Goal: Answer question/provide support: Share knowledge or assist other users

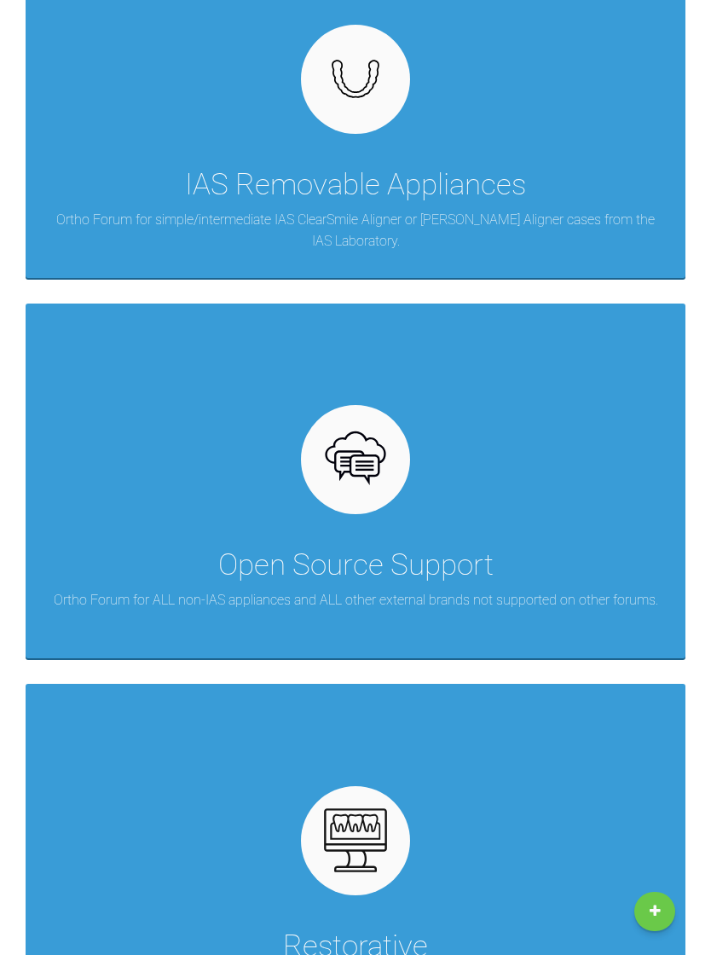
scroll to position [435, 0]
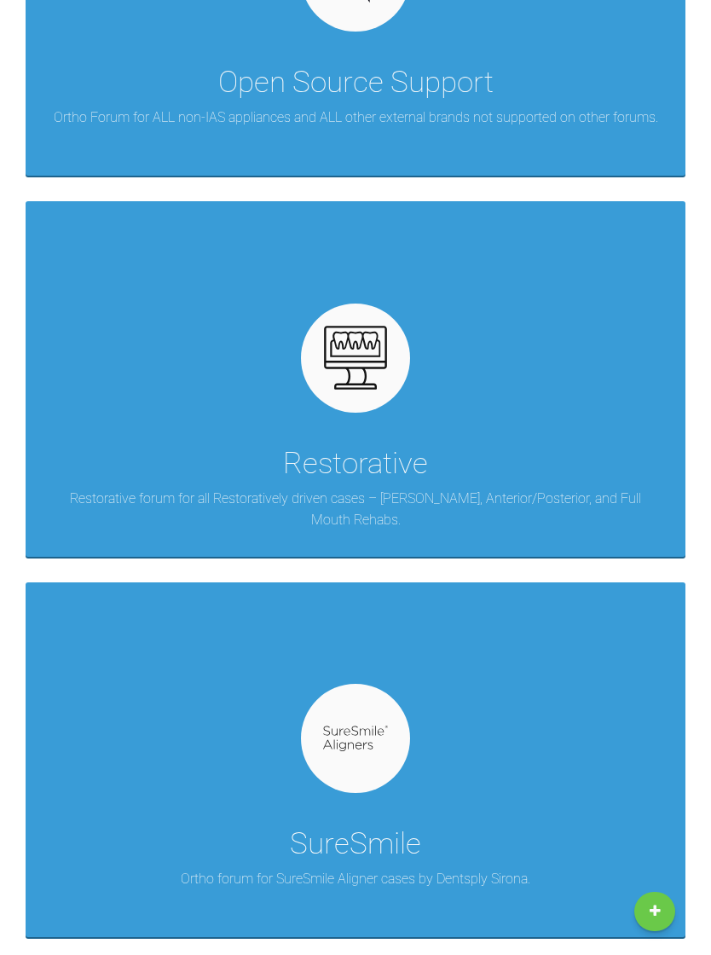
click at [321, 413] on div "Restorative Restorative forum for all Restoratively driven cases – [PERSON_NAME…" at bounding box center [356, 378] width 660 height 355
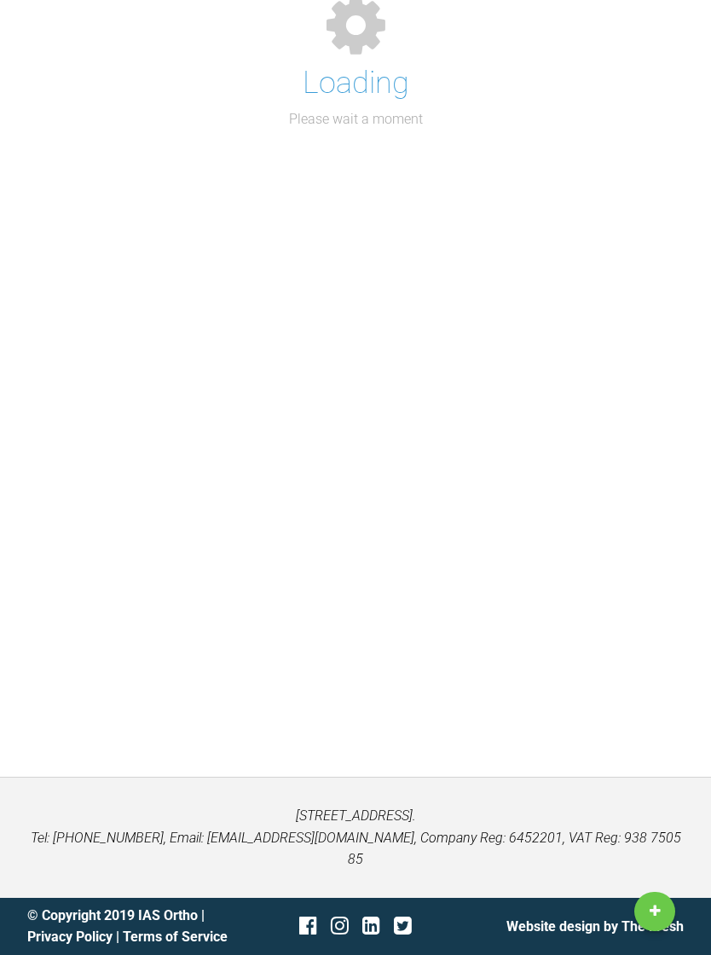
scroll to position [154, 0]
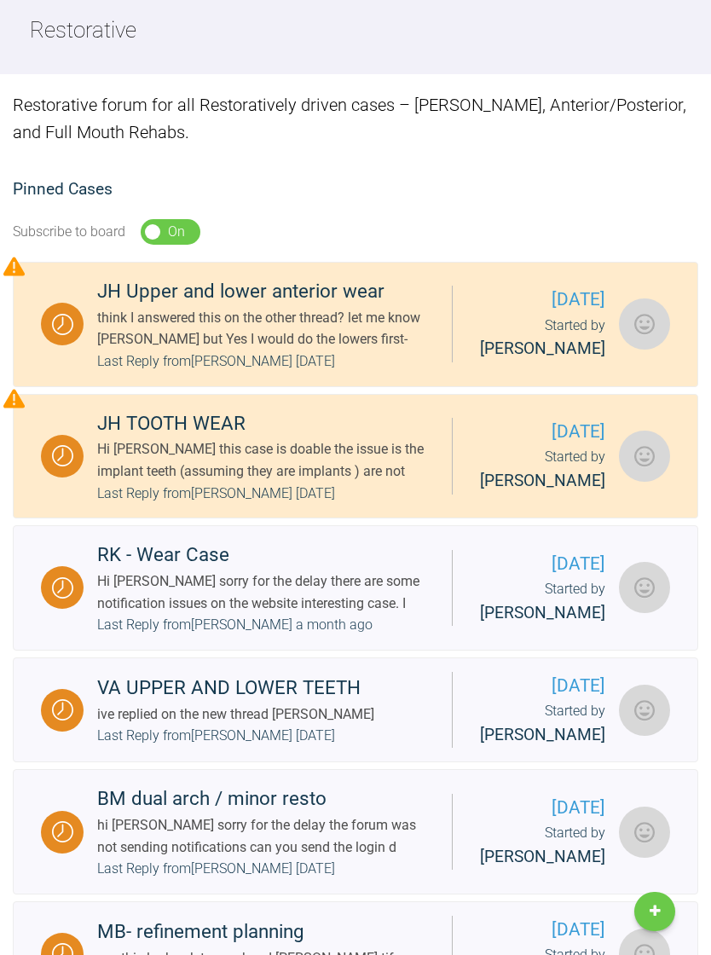
click at [113, 350] on div "think I answered this on the other thread? let me know [PERSON_NAME] but Yes I …" at bounding box center [267, 328] width 341 height 43
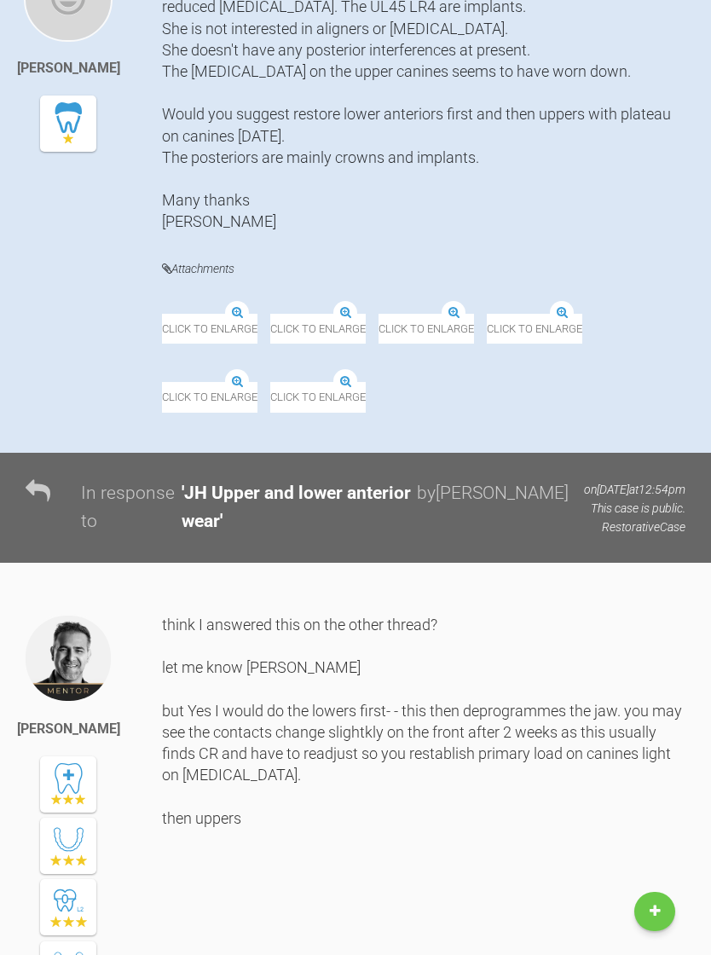
scroll to position [397, 0]
click at [195, 315] on img at bounding box center [215, 303] width 107 height 21
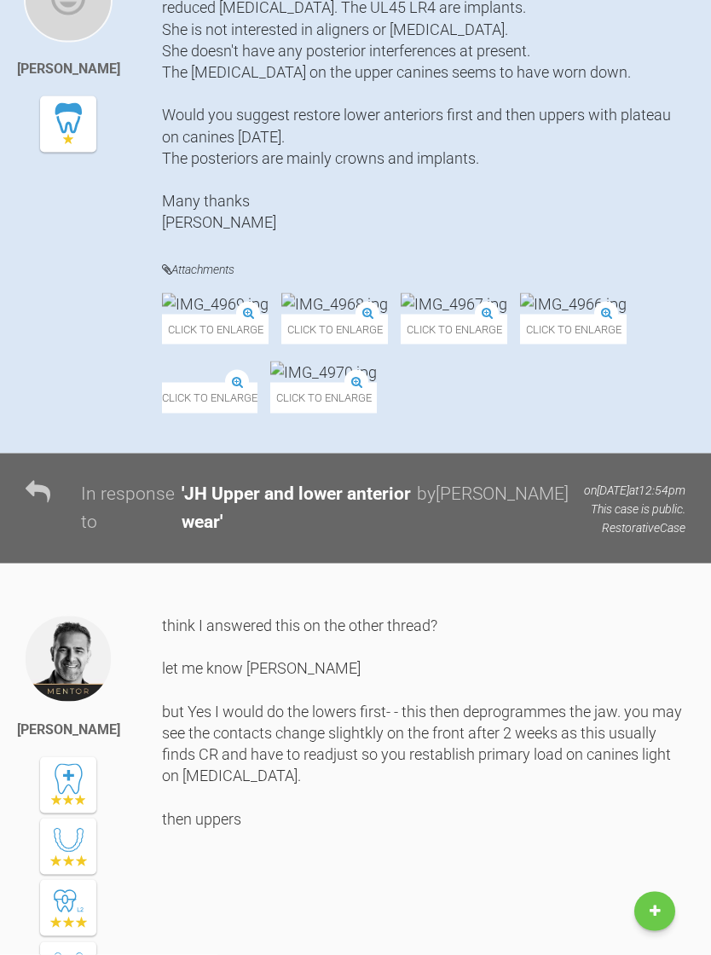
scroll to position [397, 0]
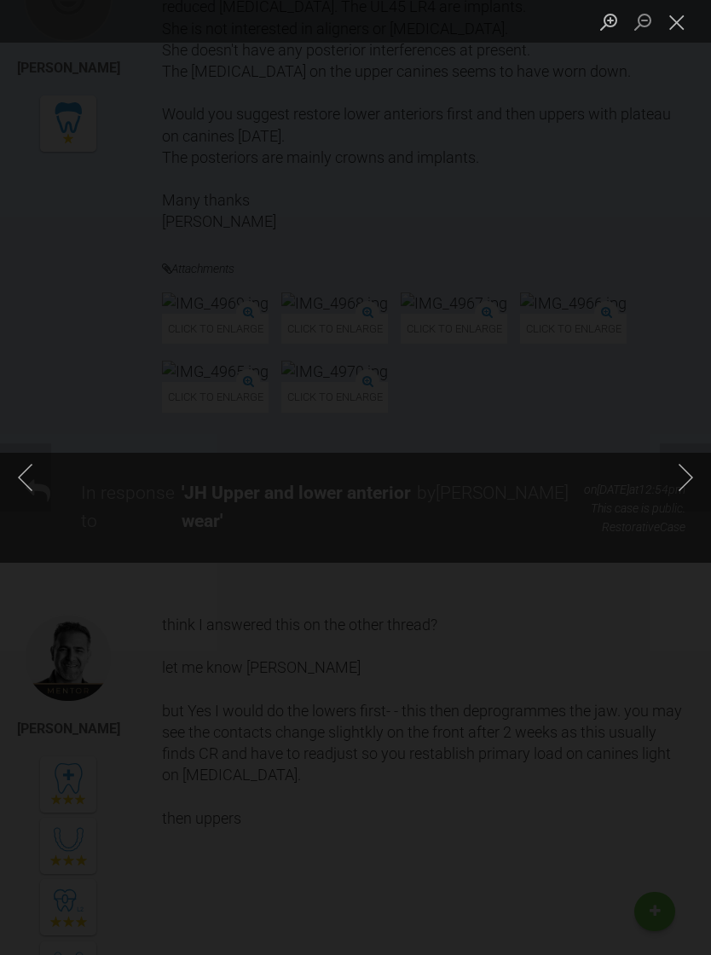
click at [188, 391] on div "Lightbox" at bounding box center [355, 477] width 711 height 955
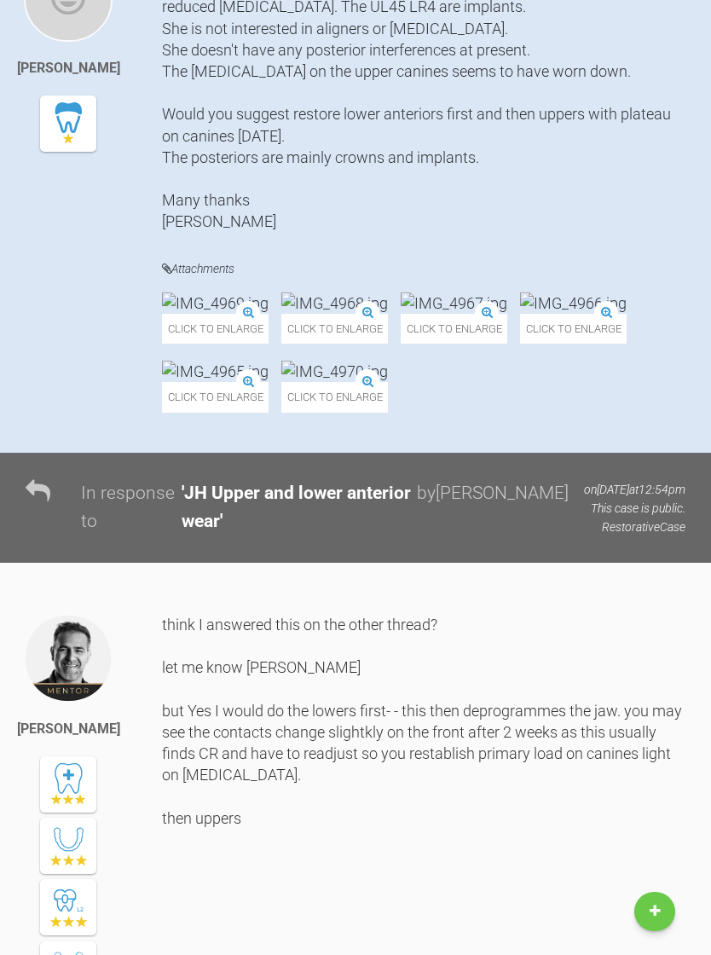
click at [195, 314] on img at bounding box center [215, 302] width 107 height 21
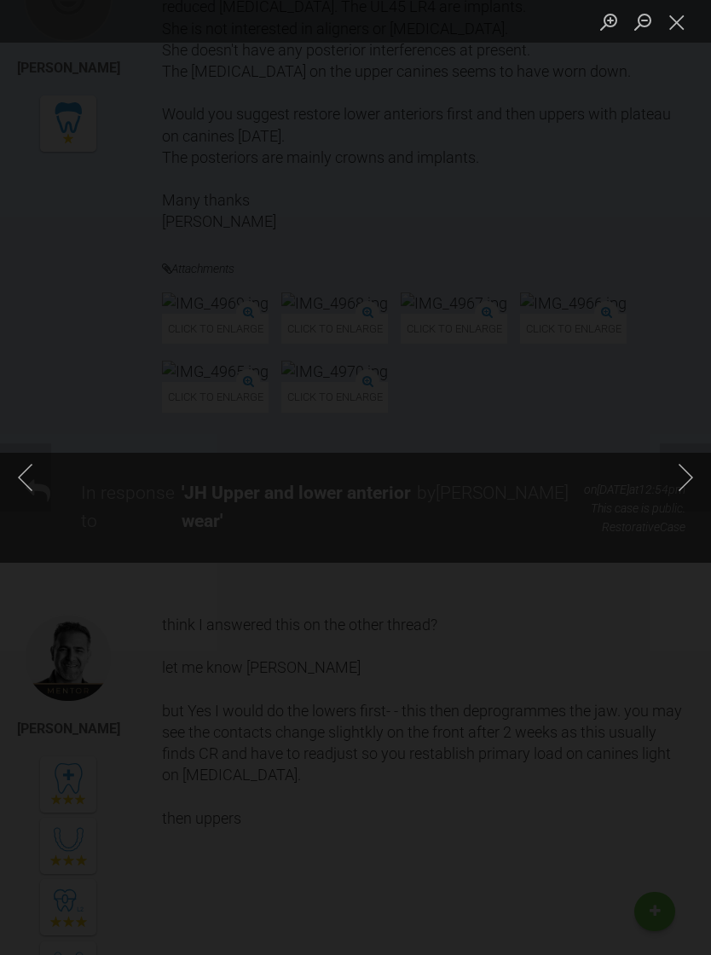
click at [671, 490] on button "Next image" at bounding box center [685, 477] width 51 height 68
click at [670, 498] on button "Next image" at bounding box center [685, 477] width 51 height 68
click at [667, 497] on button "Next image" at bounding box center [685, 477] width 51 height 68
click at [673, 505] on button "Next image" at bounding box center [685, 477] width 51 height 68
click at [676, 504] on button "Next image" at bounding box center [685, 477] width 51 height 68
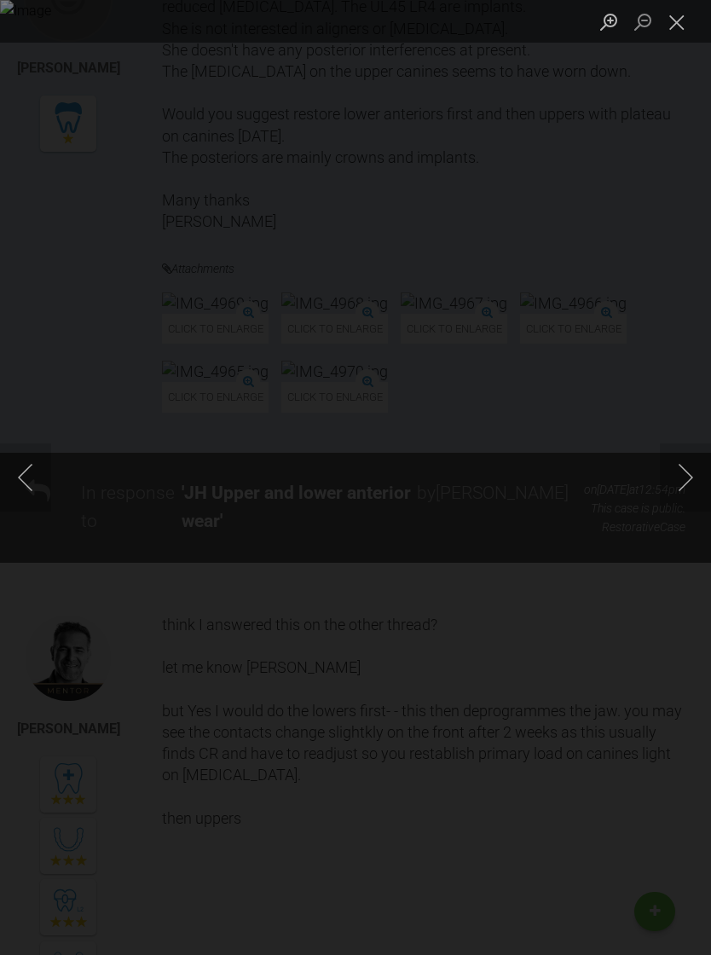
click at [676, 503] on button "Next image" at bounding box center [685, 477] width 51 height 68
click at [685, 512] on button "Next image" at bounding box center [685, 477] width 51 height 68
click at [667, 32] on button "Close lightbox" at bounding box center [677, 22] width 34 height 30
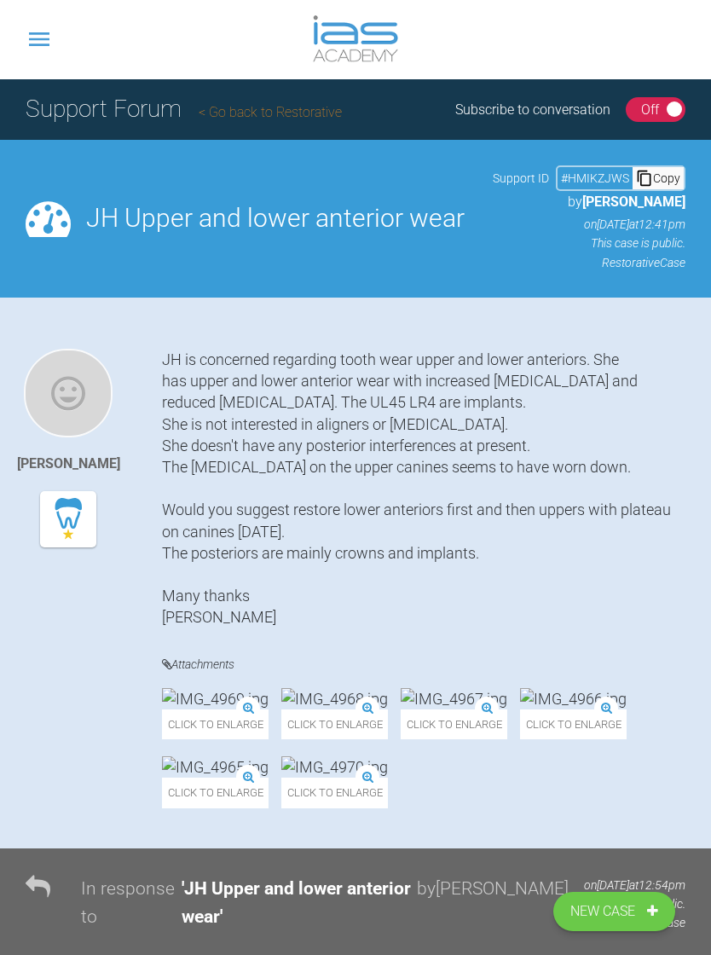
scroll to position [0, 0]
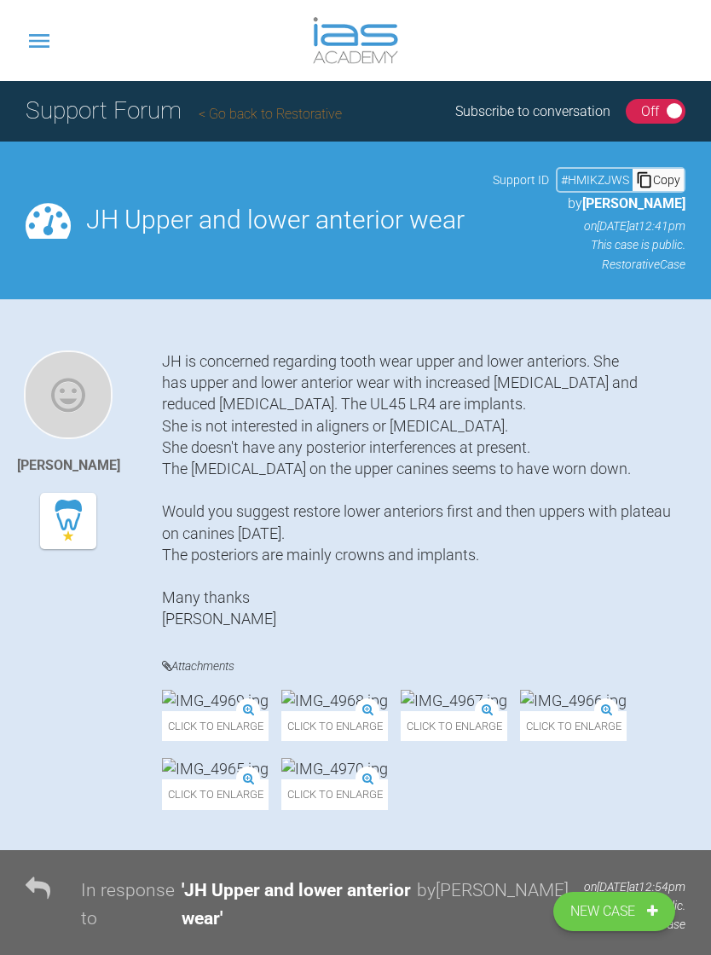
scroll to position [183, 0]
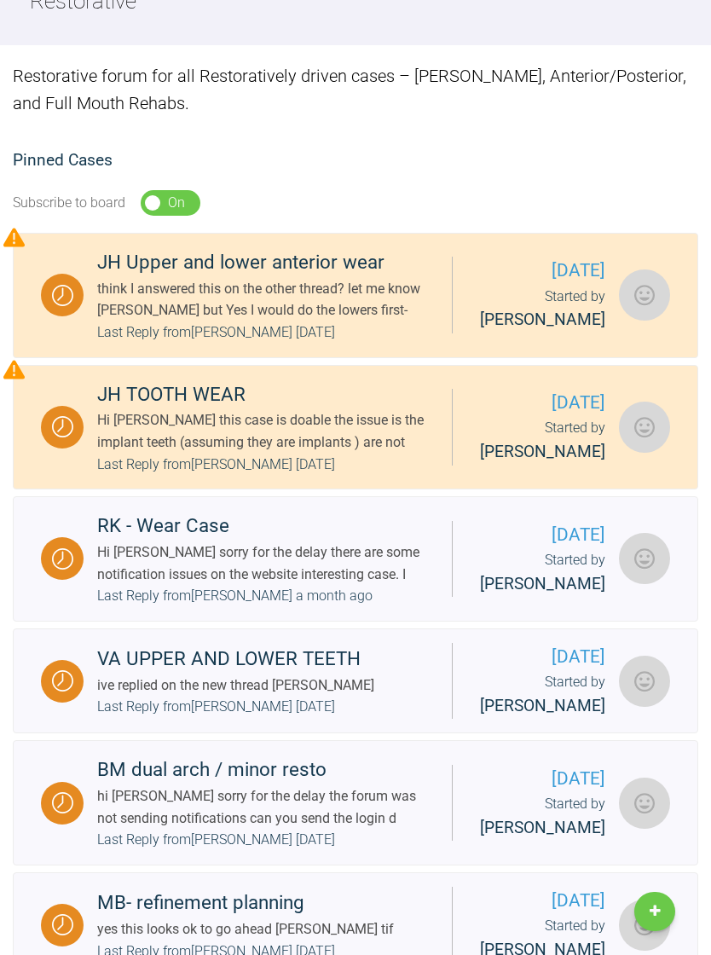
click at [96, 476] on div "JH TOOTH WEAR Hi [PERSON_NAME] this case is doable the issue is the implant tee…" at bounding box center [268, 427] width 368 height 96
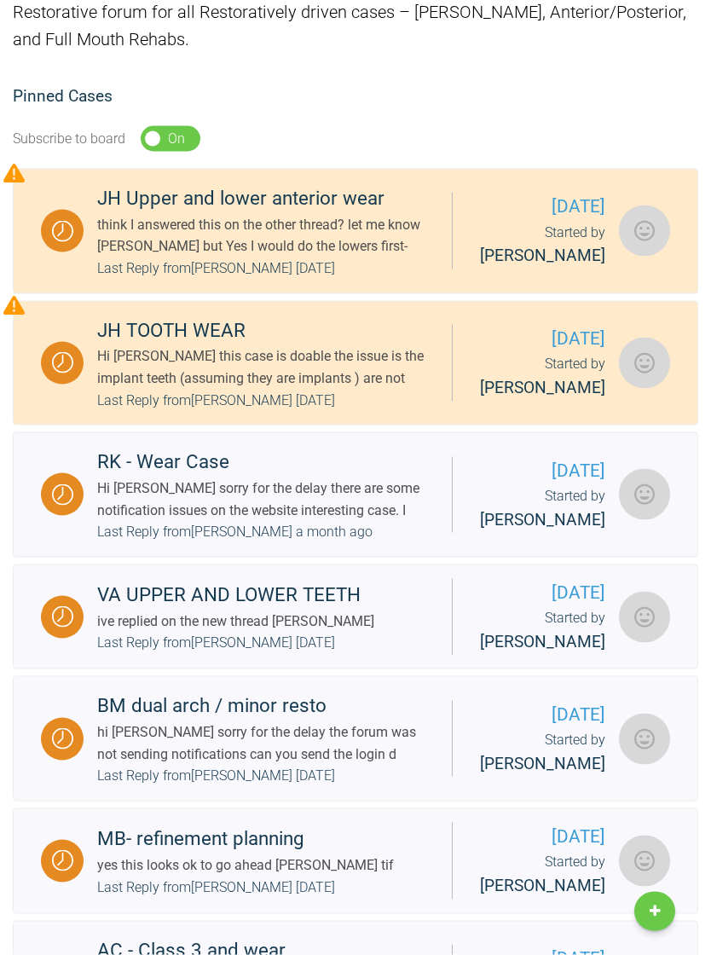
scroll to position [235, 0]
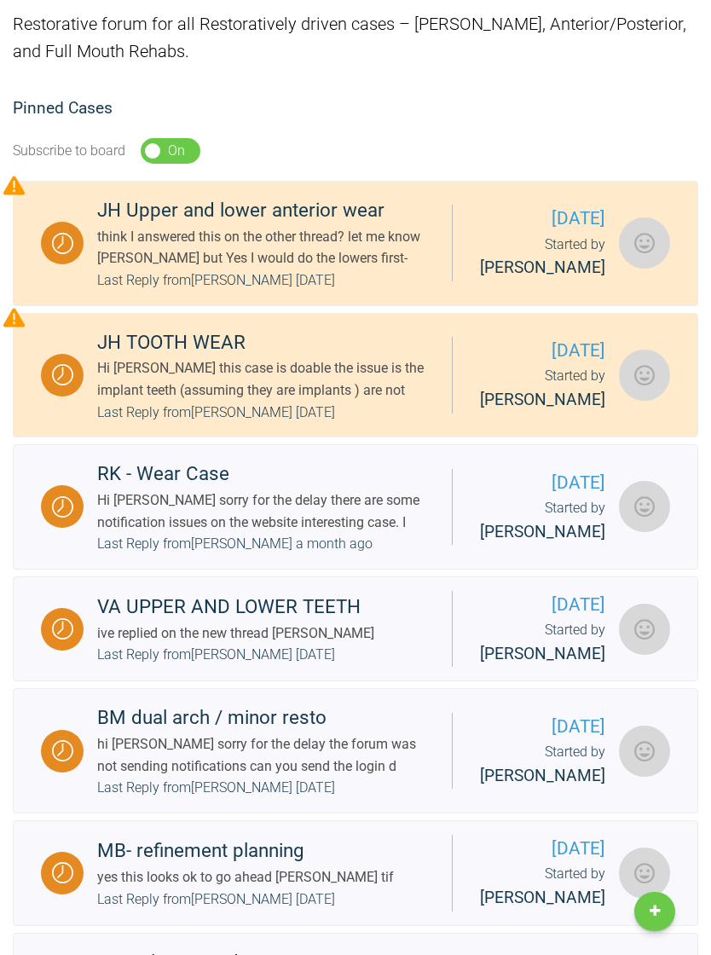
click at [107, 533] on div "Hi [PERSON_NAME] sorry for the delay there are some notification issues on the …" at bounding box center [267, 510] width 341 height 43
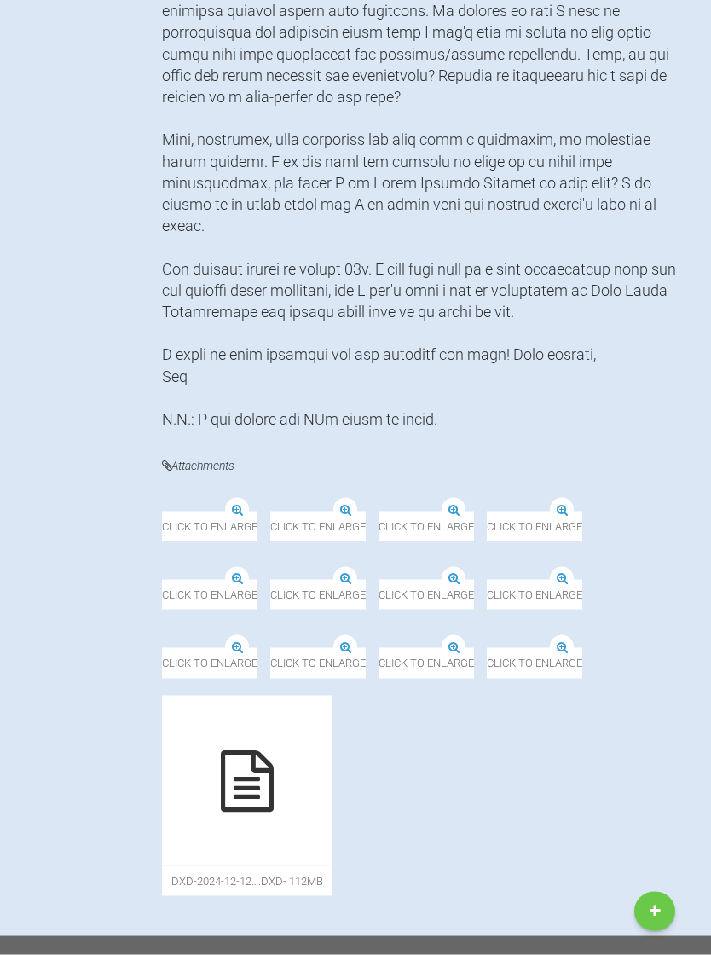
scroll to position [1461, 0]
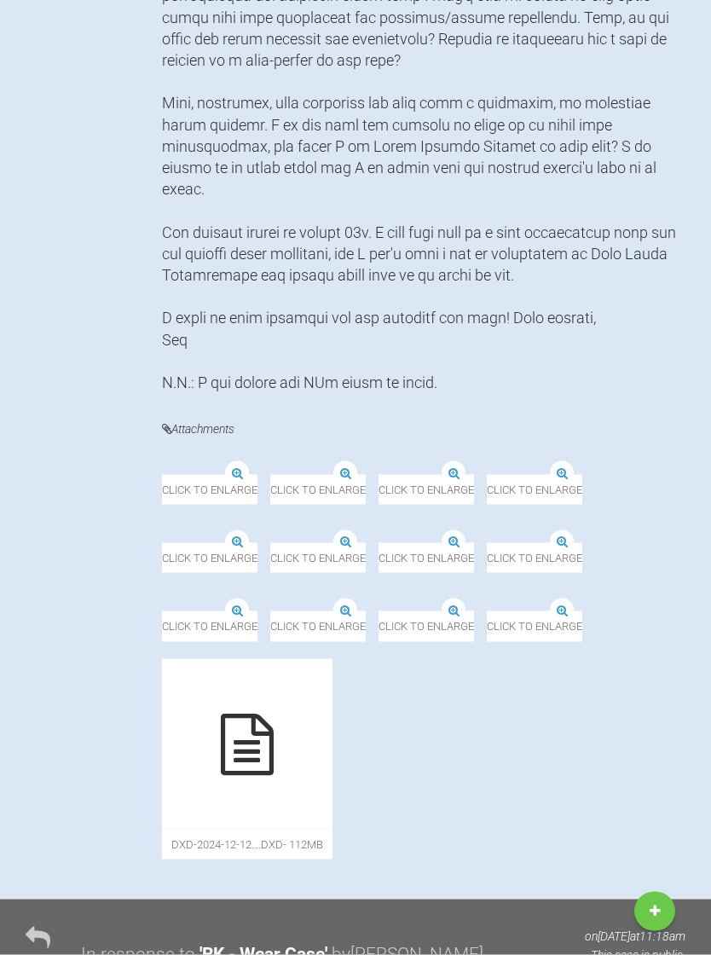
click at [162, 475] on img at bounding box center [162, 475] width 0 height 0
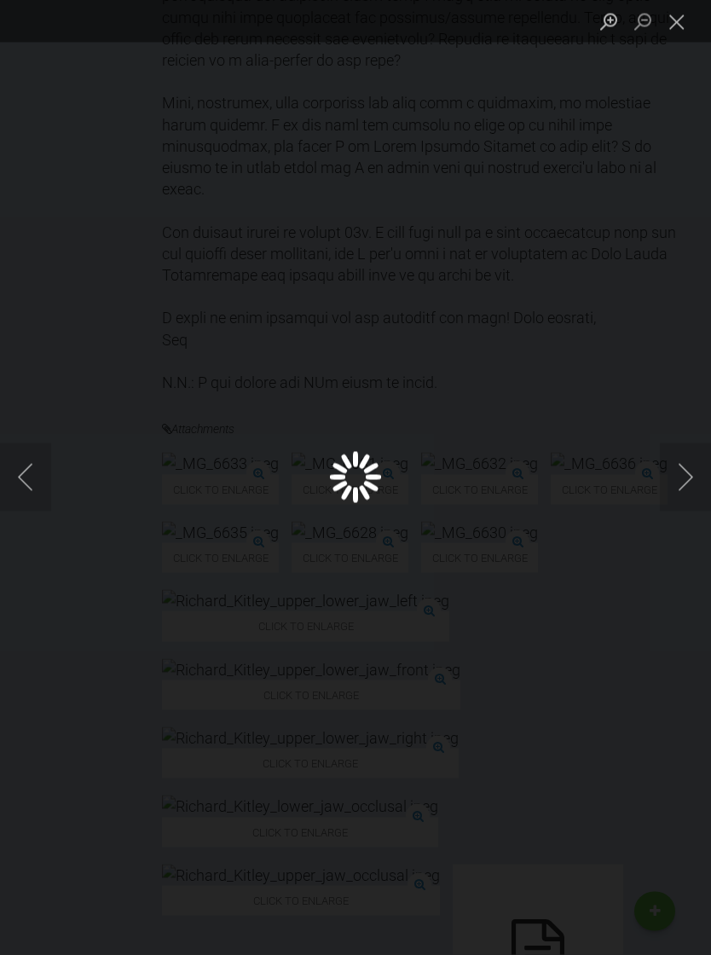
scroll to position [1462, 0]
click at [668, 501] on button "Next image" at bounding box center [685, 477] width 51 height 68
click at [691, 498] on button "Next image" at bounding box center [685, 477] width 51 height 68
click at [668, 497] on button "Next image" at bounding box center [685, 477] width 51 height 68
click at [688, 496] on button "Next image" at bounding box center [685, 477] width 51 height 68
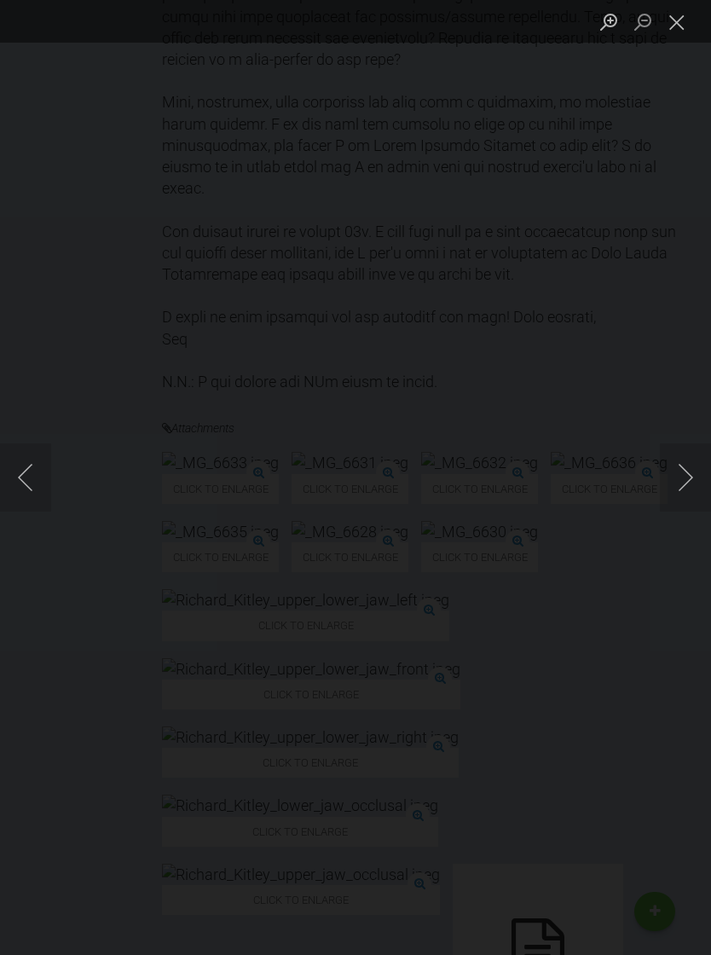
click at [686, 504] on button "Next image" at bounding box center [685, 477] width 51 height 68
click at [687, 500] on button "Next image" at bounding box center [685, 477] width 51 height 68
click at [688, 500] on button "Next image" at bounding box center [685, 477] width 51 height 68
click at [676, 21] on button "Close lightbox" at bounding box center [677, 22] width 34 height 30
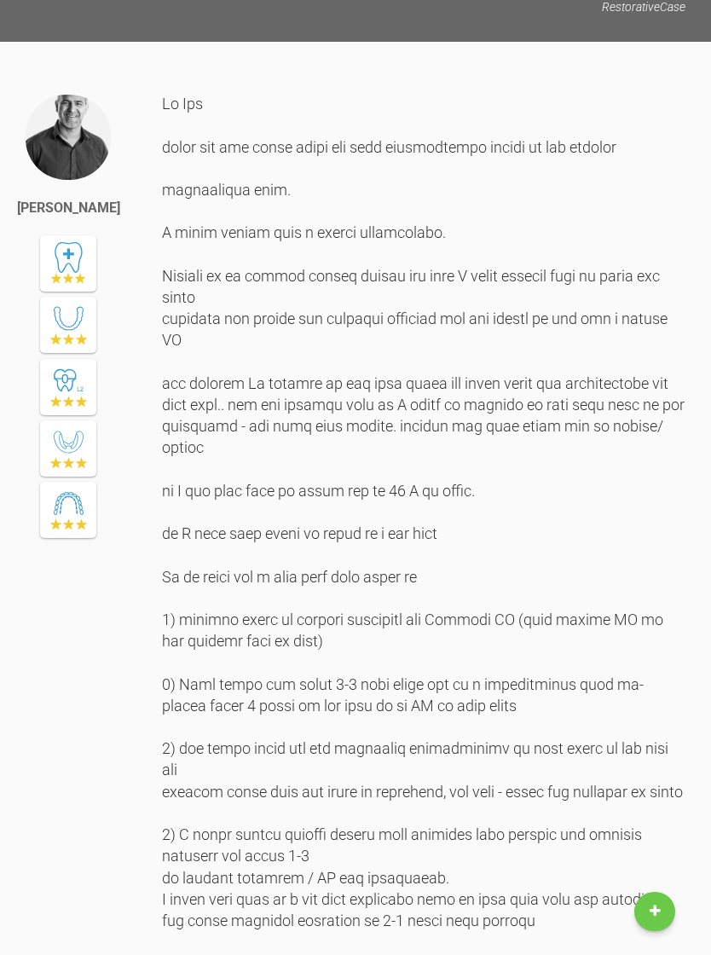
scroll to position [2634, 0]
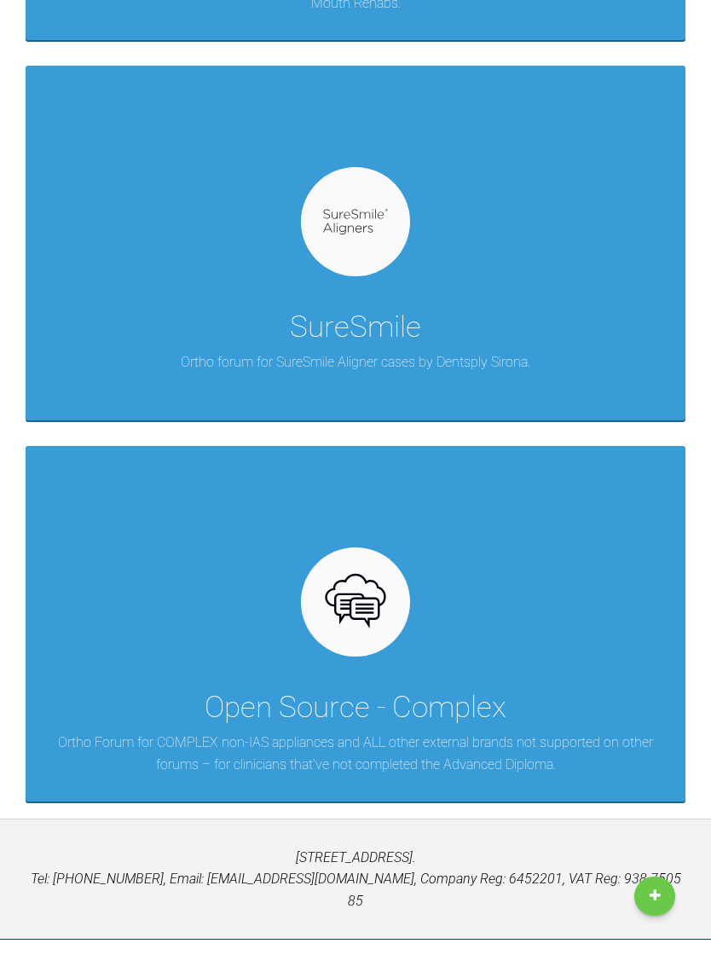
scroll to position [1395, 0]
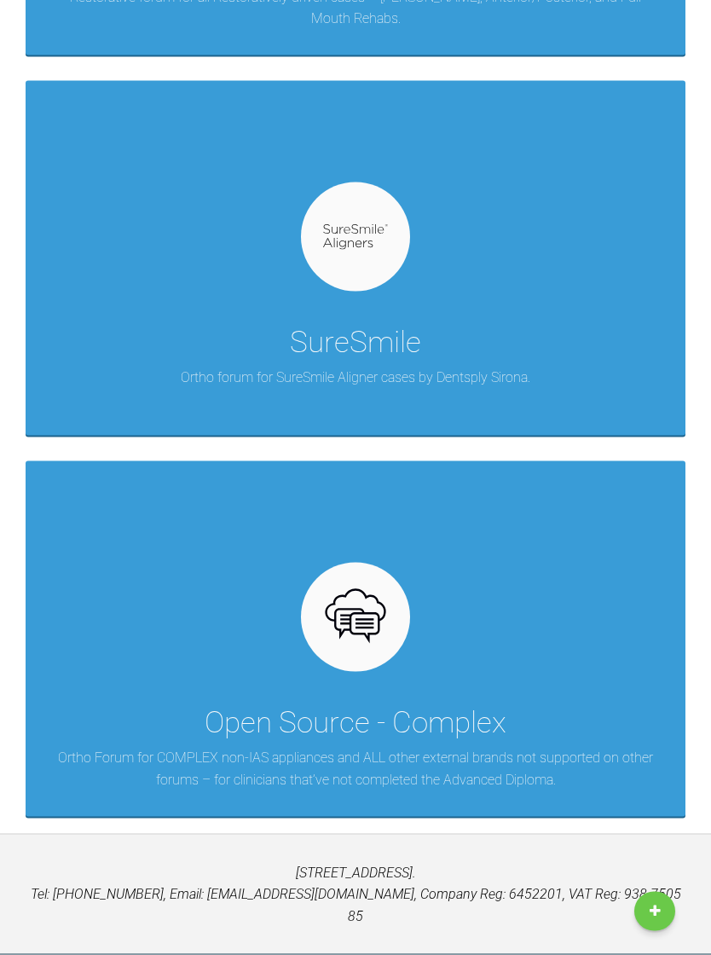
click at [217, 708] on div "Open Source - Complex" at bounding box center [356, 723] width 302 height 48
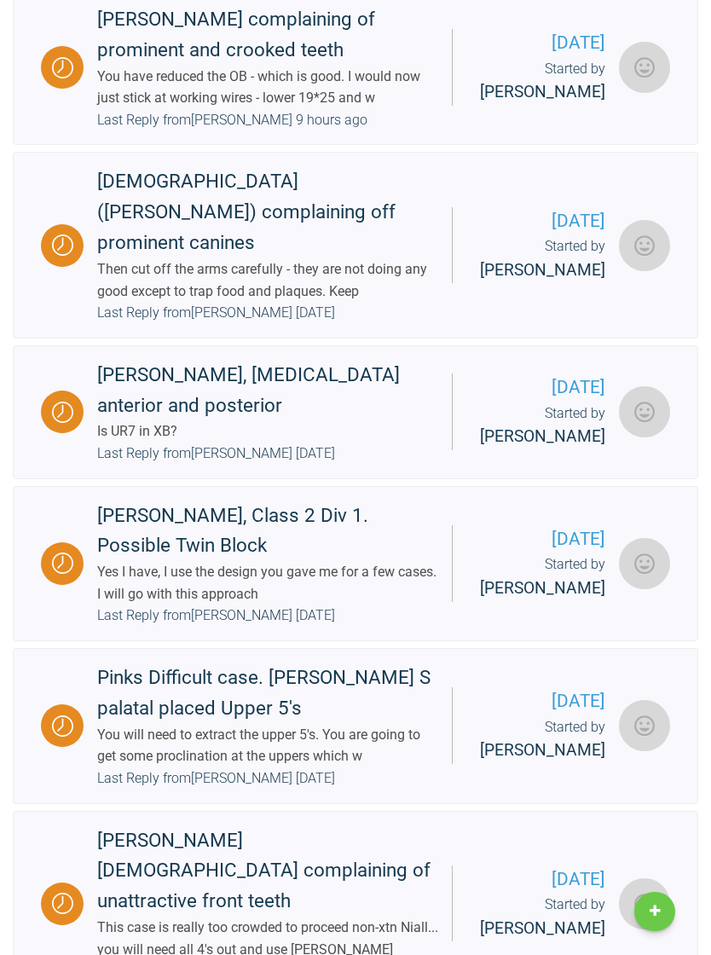
scroll to position [423, 0]
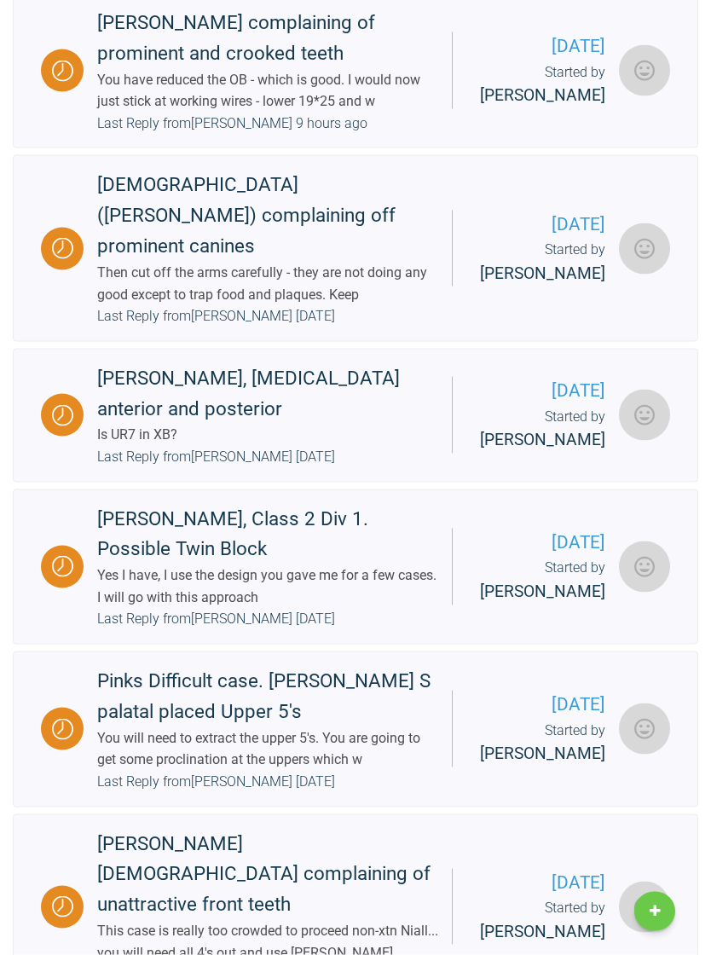
click at [100, 468] on div "Last Reply from [PERSON_NAME] [DATE]" at bounding box center [216, 457] width 238 height 22
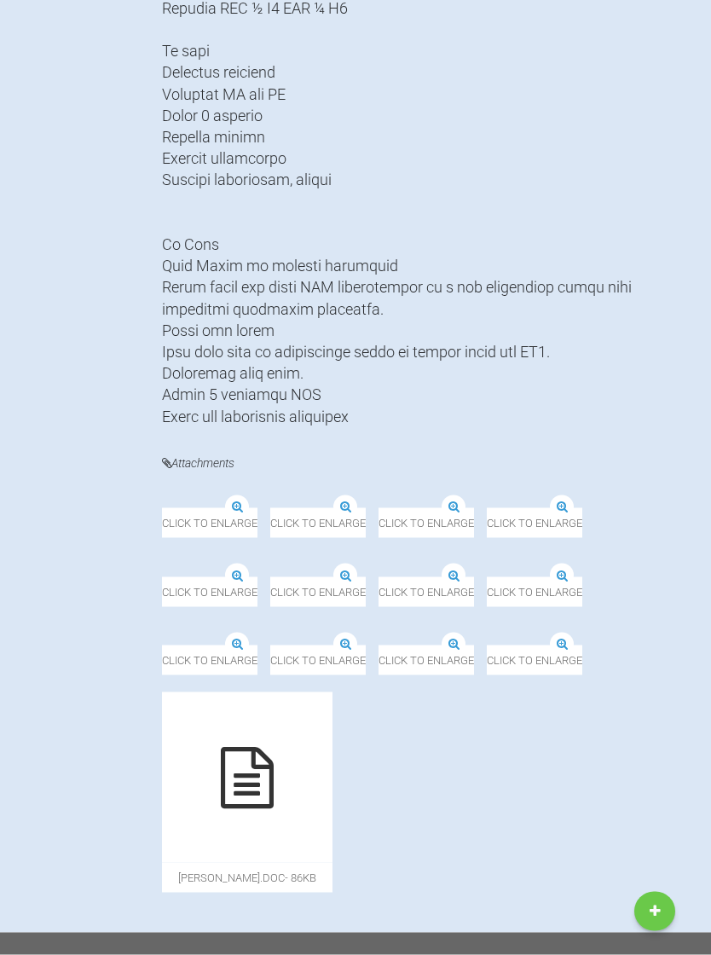
scroll to position [656, 0]
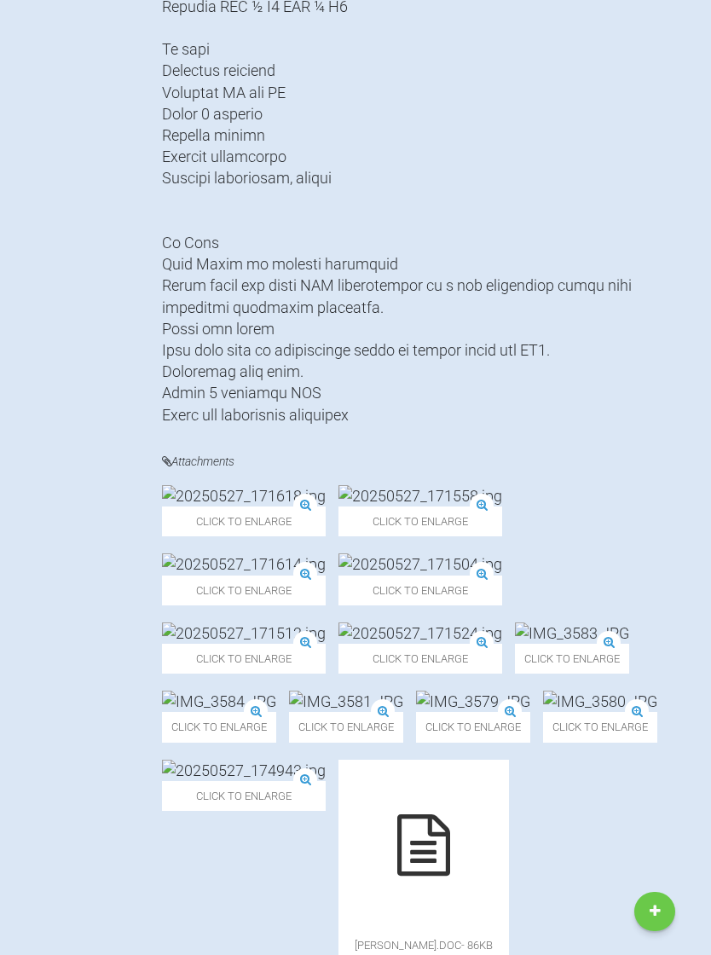
click at [188, 507] on img at bounding box center [244, 495] width 164 height 21
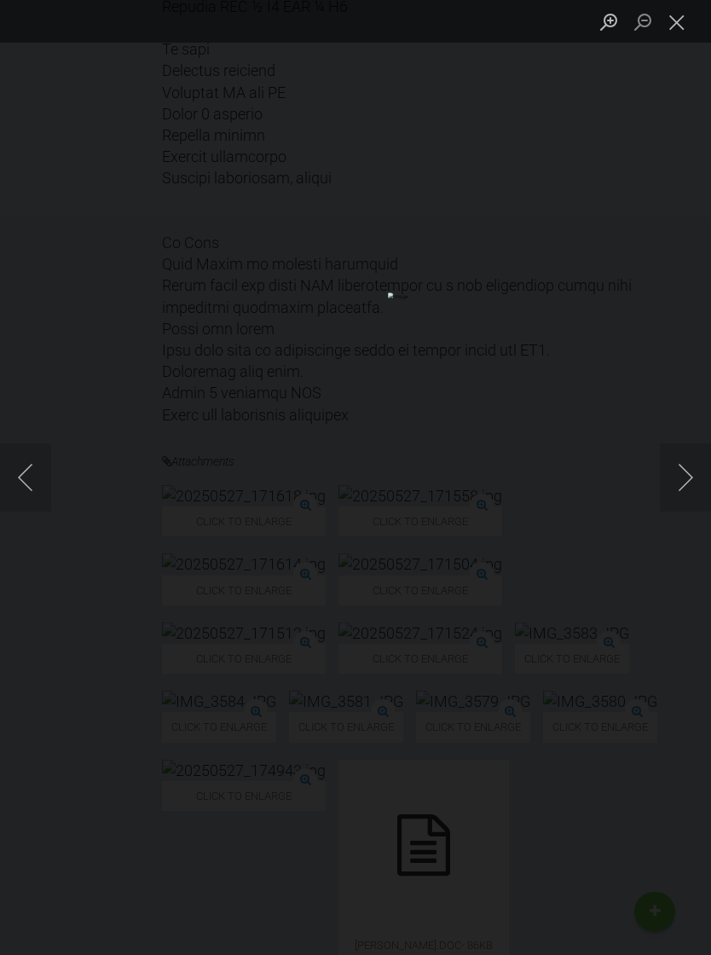
click at [675, 465] on button "Next image" at bounding box center [685, 477] width 51 height 68
click at [665, 486] on button "Next image" at bounding box center [685, 477] width 51 height 68
click at [685, 502] on button "Next image" at bounding box center [685, 477] width 51 height 68
click at [677, 504] on button "Next image" at bounding box center [685, 477] width 51 height 68
click at [692, 497] on button "Next image" at bounding box center [685, 477] width 51 height 68
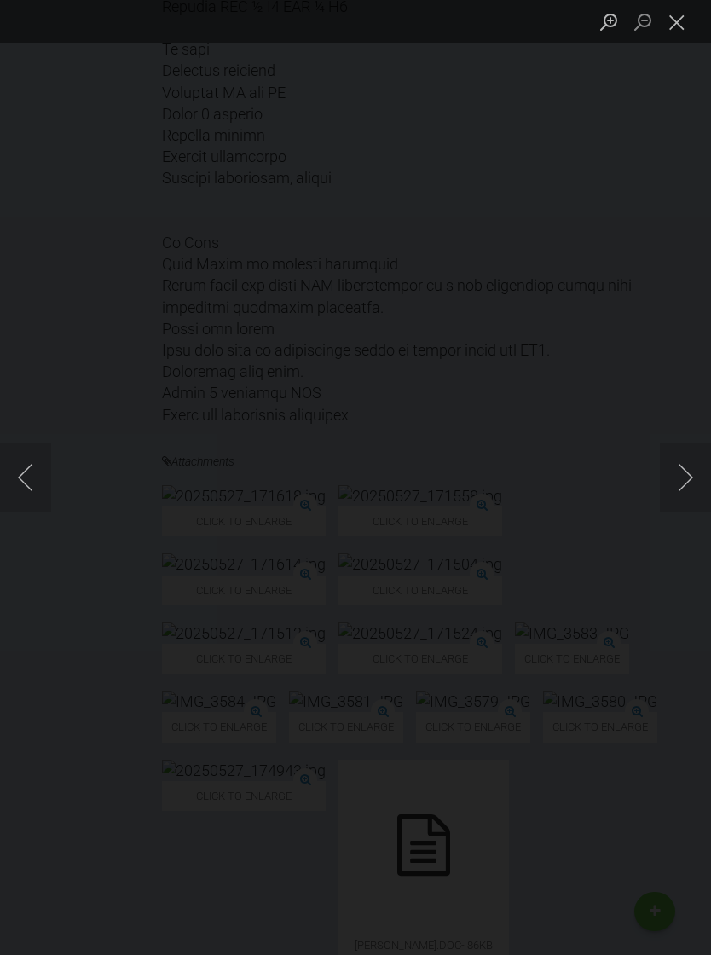
click at [680, 498] on button "Next image" at bounding box center [685, 477] width 51 height 68
click at [684, 506] on button "Next image" at bounding box center [685, 477] width 51 height 68
click at [10, 508] on button "Previous image" at bounding box center [25, 477] width 51 height 68
click at [690, 509] on button "Next image" at bounding box center [685, 477] width 51 height 68
click at [690, 502] on button "Next image" at bounding box center [685, 477] width 51 height 68
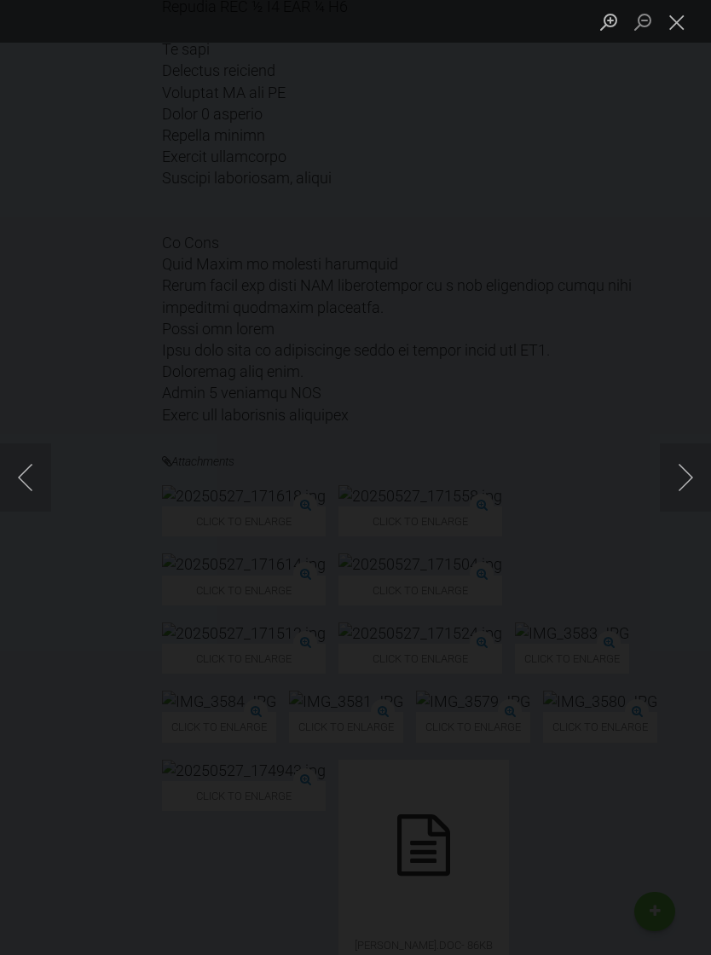
click at [688, 501] on button "Next image" at bounding box center [685, 477] width 51 height 68
click at [686, 499] on button "Next image" at bounding box center [685, 477] width 51 height 68
click at [686, 494] on button "Next image" at bounding box center [685, 477] width 51 height 68
click at [617, 251] on div "Lightbox" at bounding box center [355, 477] width 711 height 955
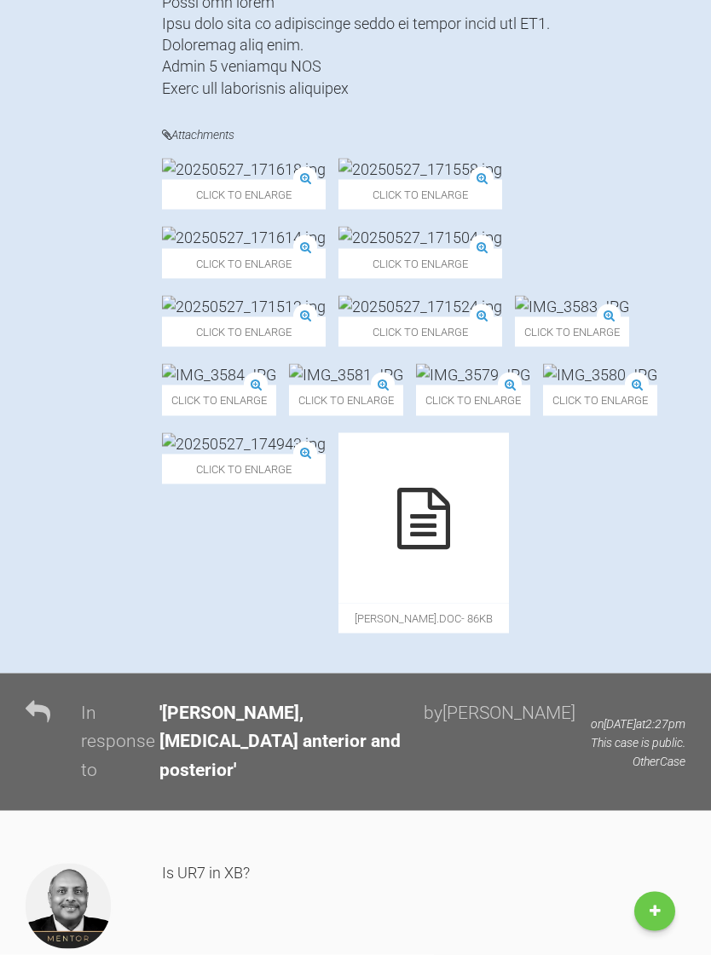
scroll to position [929, 0]
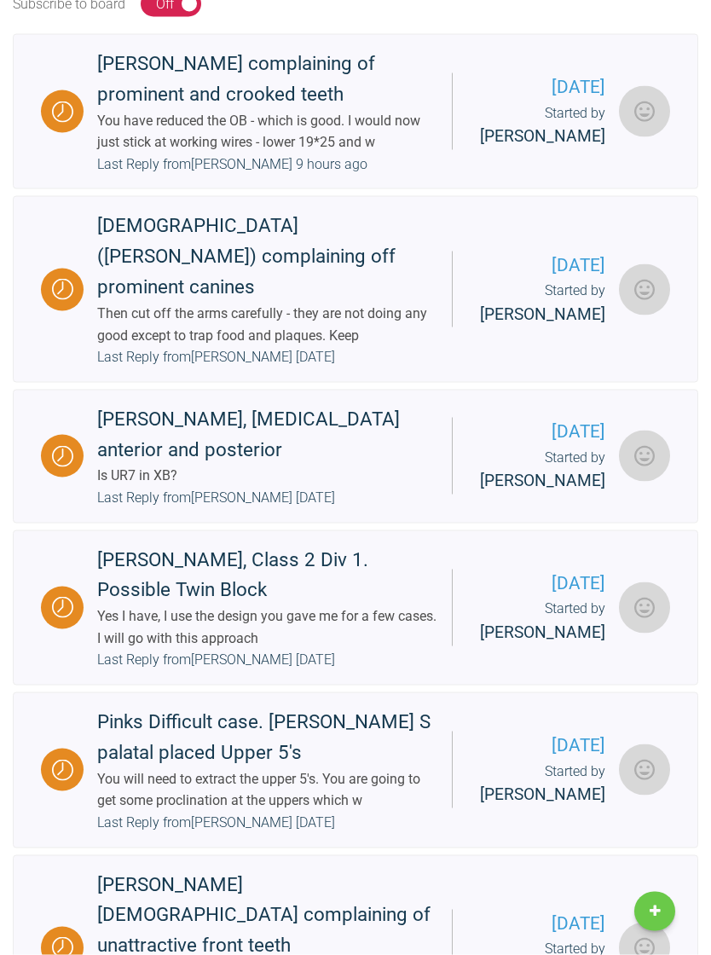
scroll to position [449, 0]
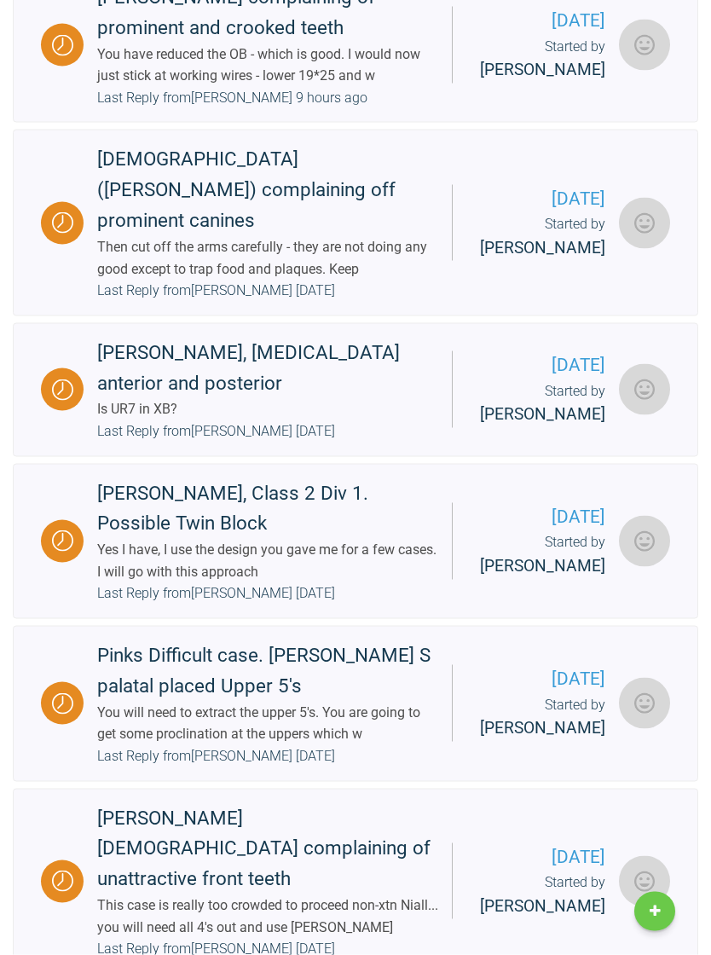
click at [112, 582] on div "Yes I have, I use the design you gave me for a few cases. I will go with this a…" at bounding box center [267, 560] width 341 height 43
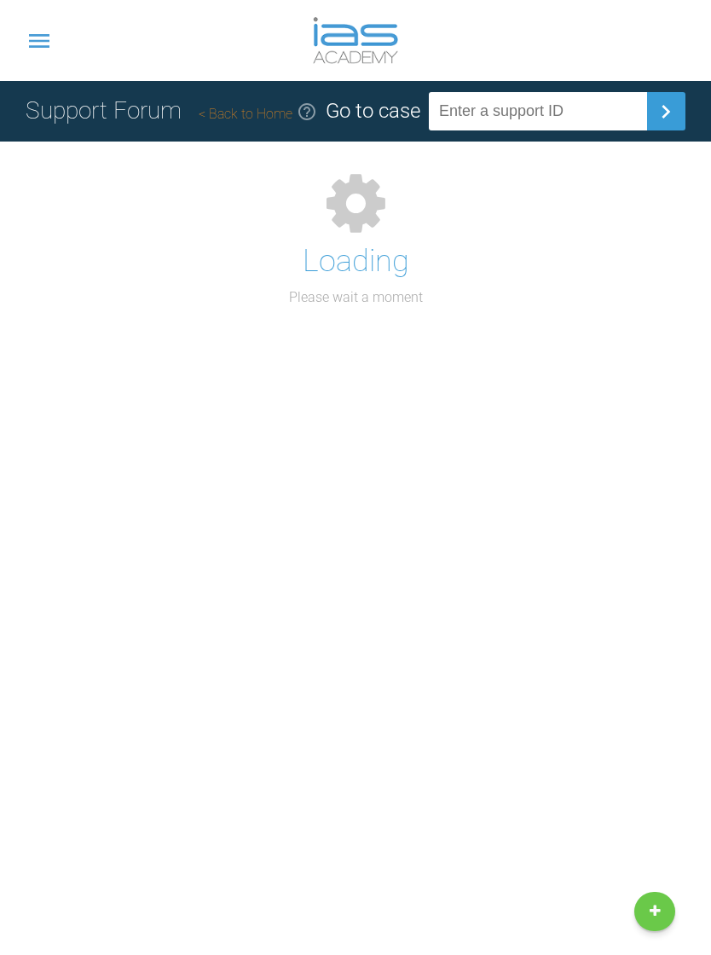
scroll to position [183, 0]
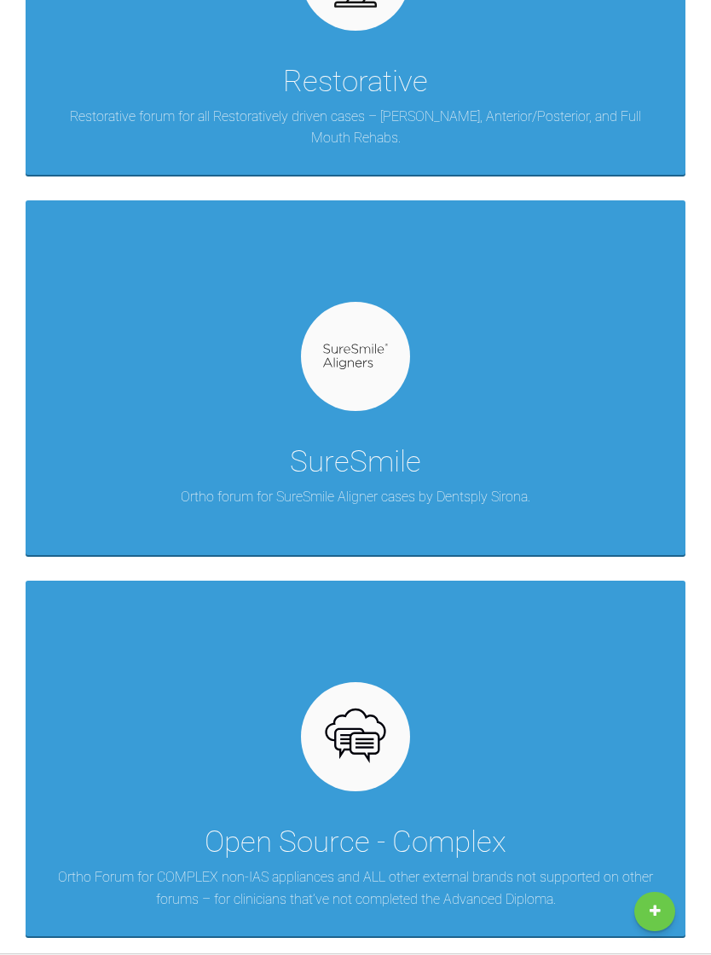
click at [276, 429] on div "SureSmile Ortho forum for SureSmile Aligner cases by Dentsply Sirona." at bounding box center [356, 377] width 660 height 355
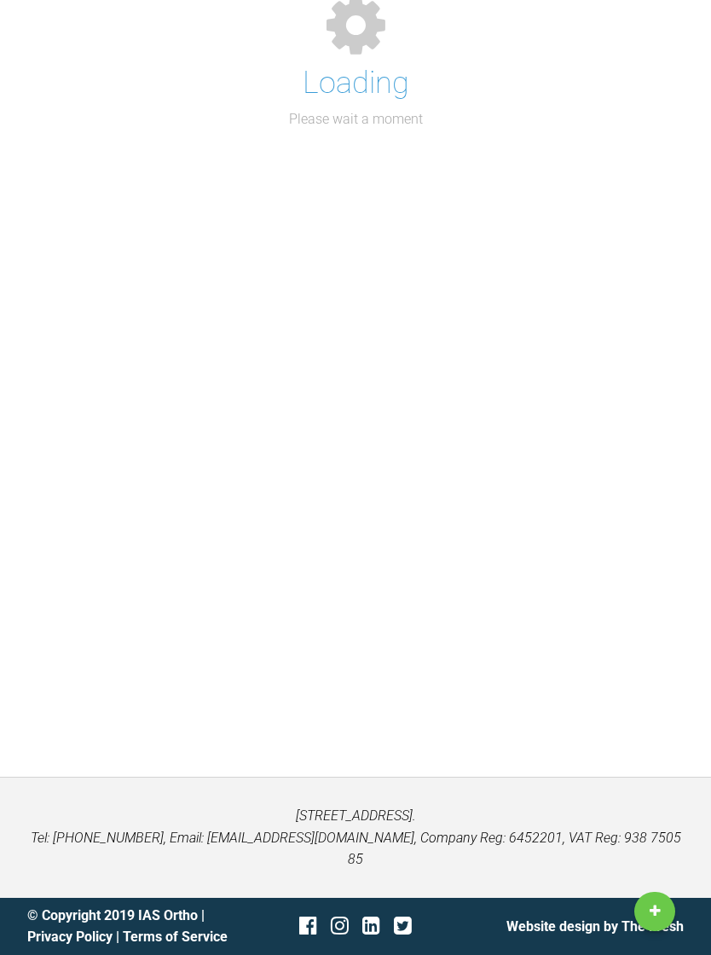
scroll to position [183, 0]
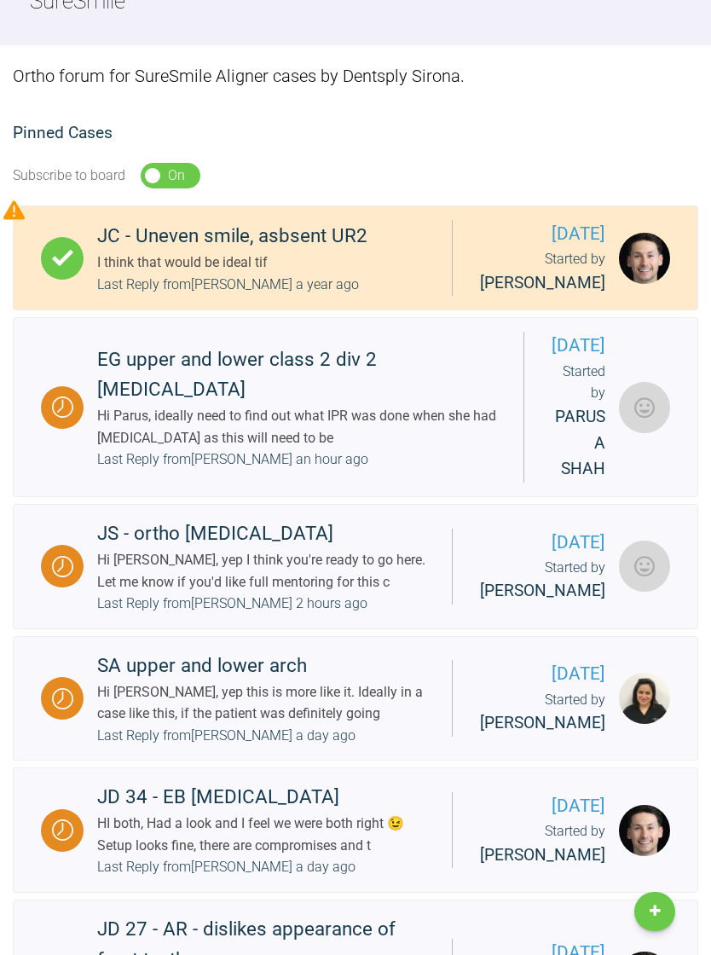
click at [96, 453] on div "EG upper and lower class 2 div 2 [MEDICAL_DATA] Hi [PERSON_NAME], ideally need …" at bounding box center [304, 407] width 440 height 126
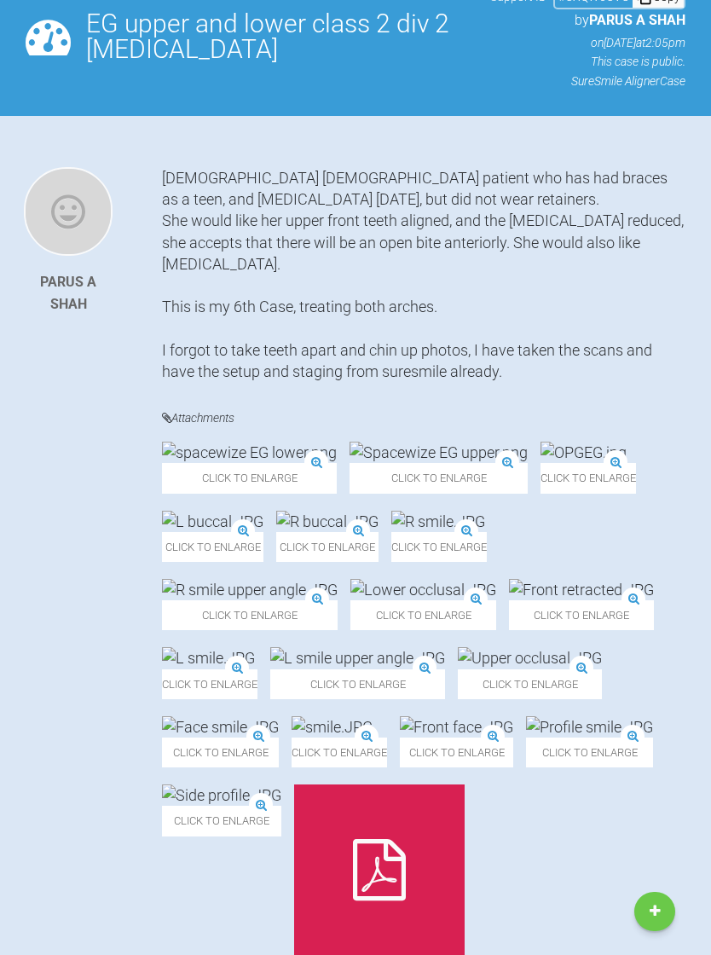
click at [194, 463] on img at bounding box center [249, 452] width 175 height 21
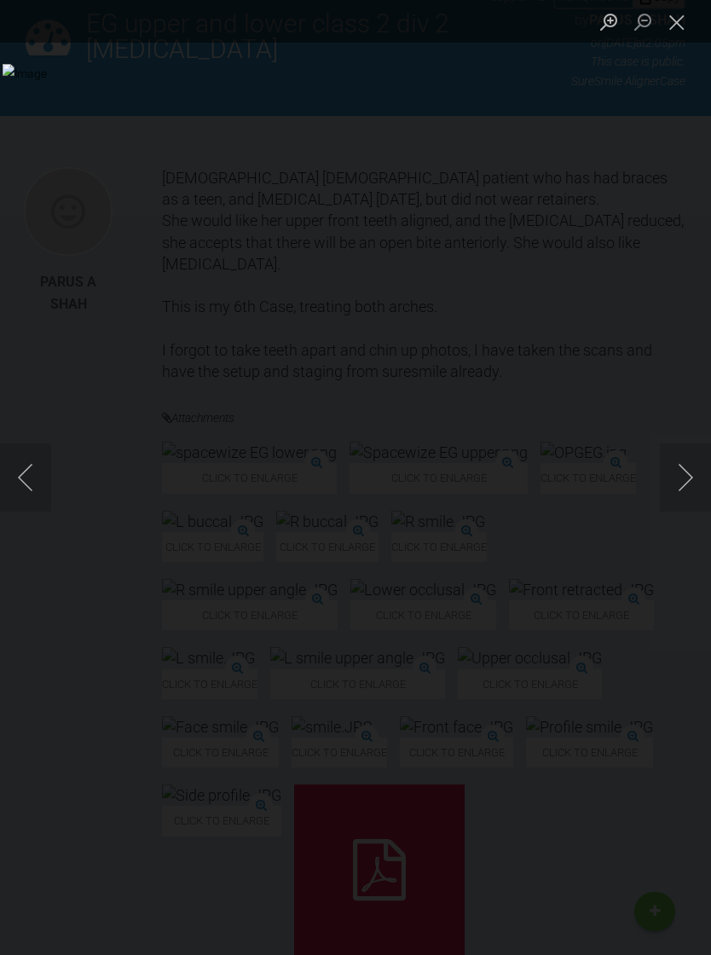
click at [78, 154] on div "Lightbox" at bounding box center [355, 477] width 711 height 955
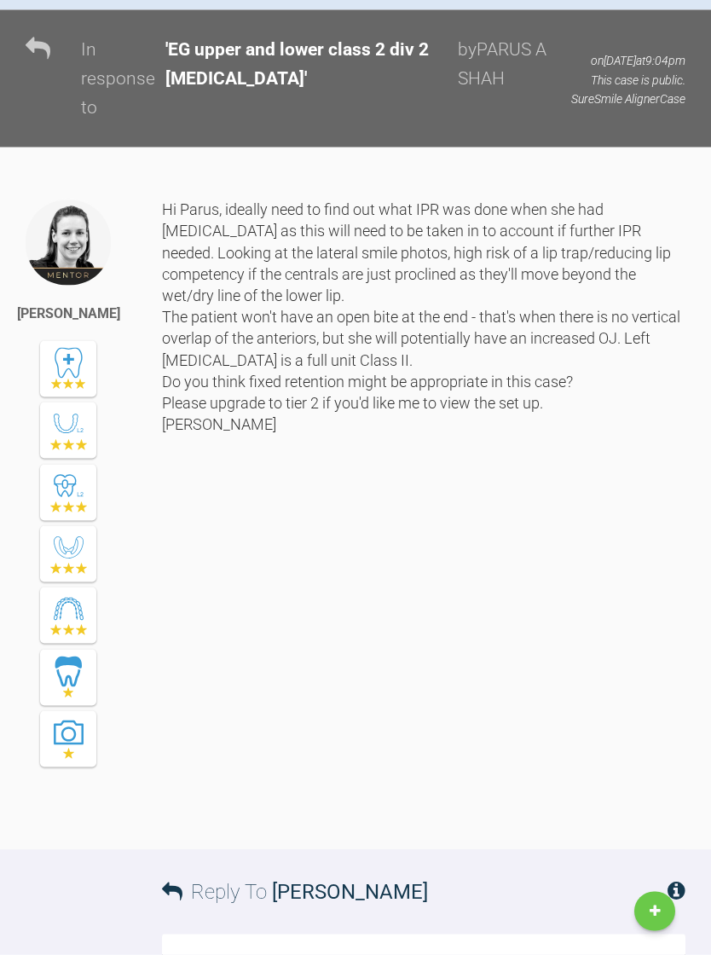
scroll to position [1199, 0]
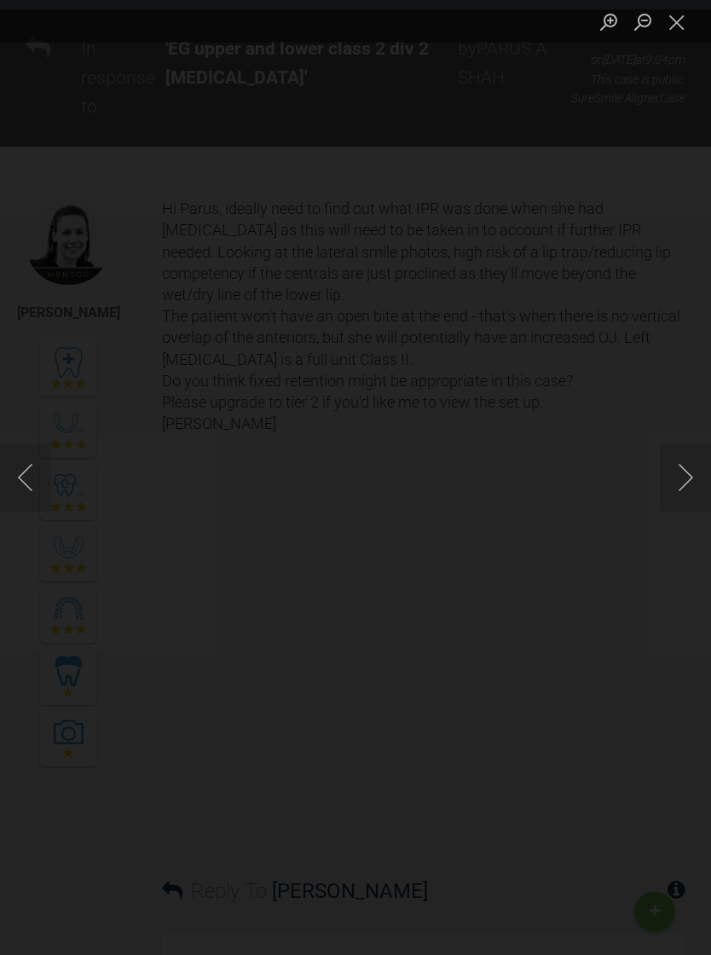
click at [686, 489] on button "Next image" at bounding box center [685, 477] width 51 height 68
click at [680, 483] on button "Next image" at bounding box center [685, 477] width 51 height 68
click at [685, 500] on button "Next image" at bounding box center [685, 477] width 51 height 68
click at [669, 501] on button "Next image" at bounding box center [685, 477] width 51 height 68
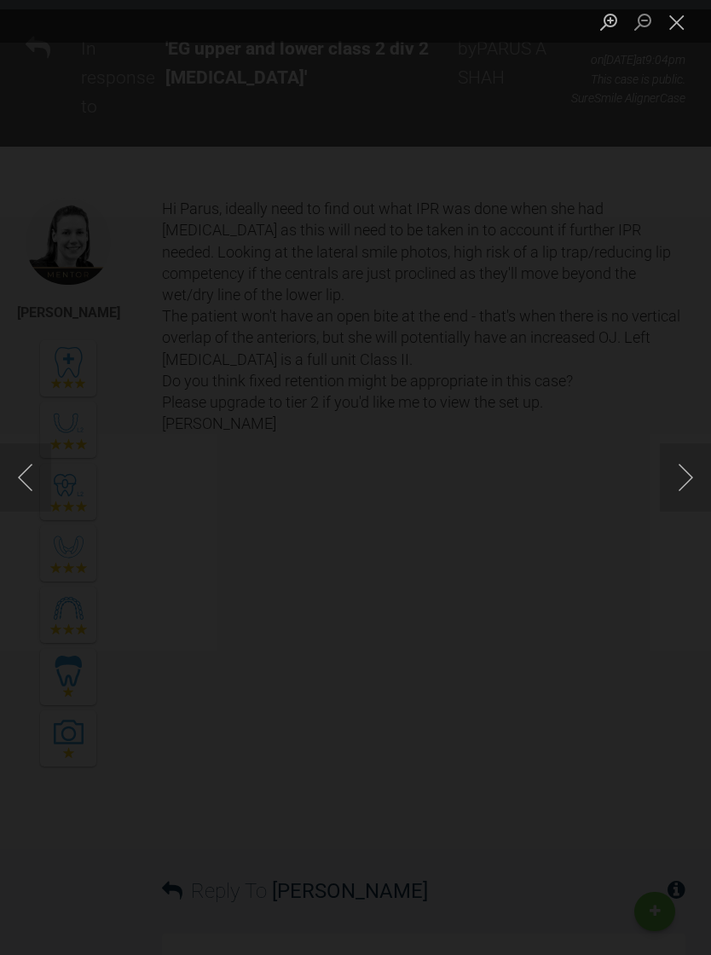
click at [680, 507] on button "Next image" at bounding box center [685, 477] width 51 height 68
click at [61, 211] on div "Lightbox" at bounding box center [355, 477] width 711 height 955
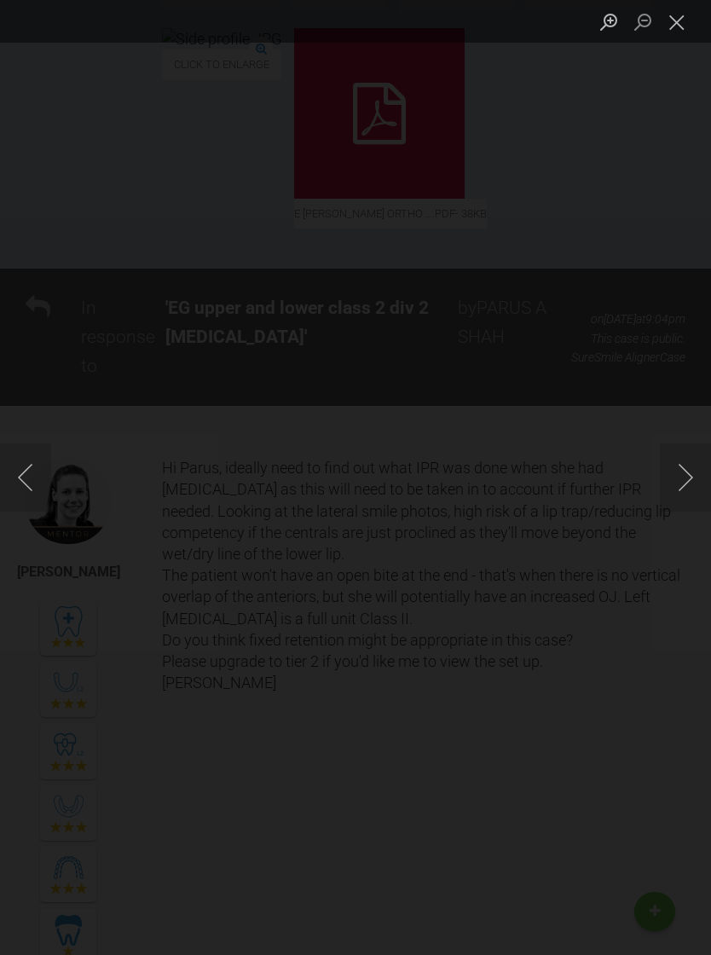
click at [69, 196] on div "Lightbox" at bounding box center [355, 477] width 711 height 955
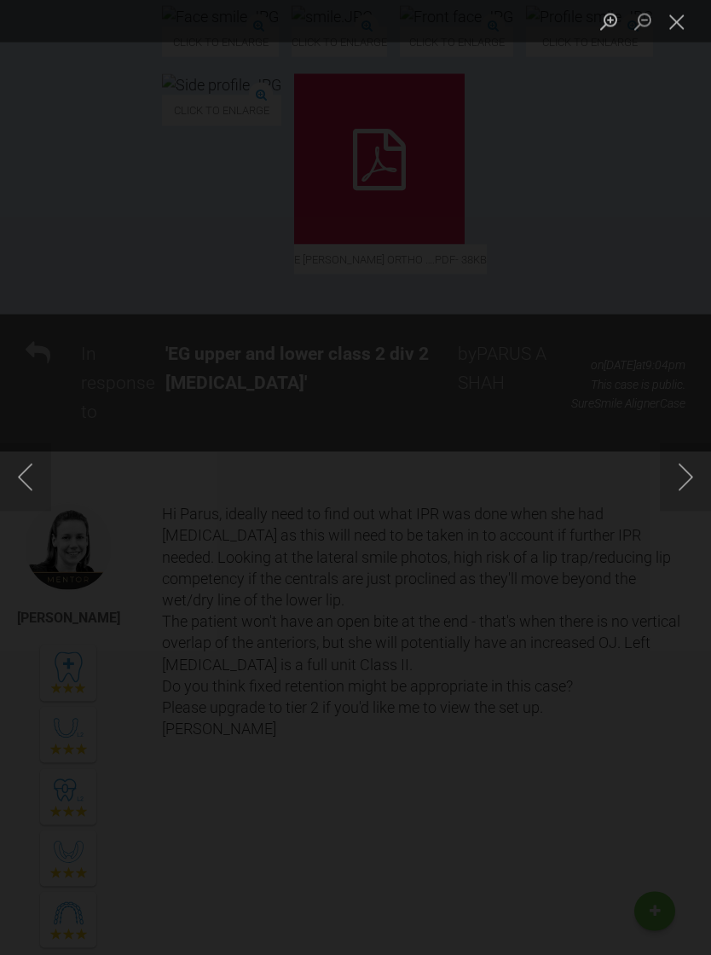
scroll to position [895, 0]
click at [79, 216] on div "Lightbox" at bounding box center [355, 477] width 711 height 955
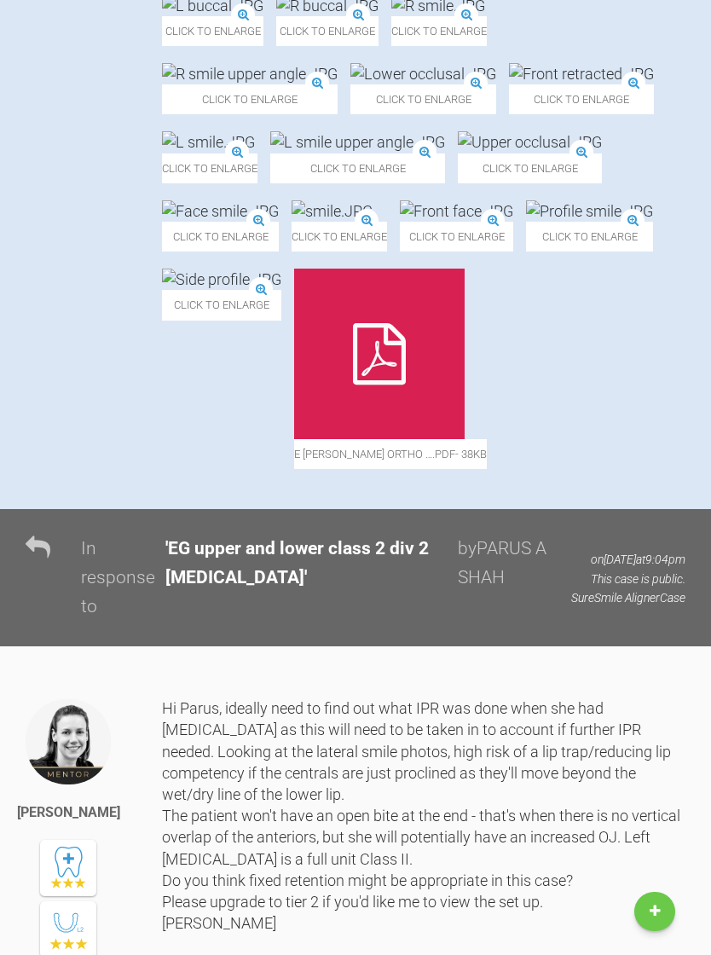
scroll to position [692, 0]
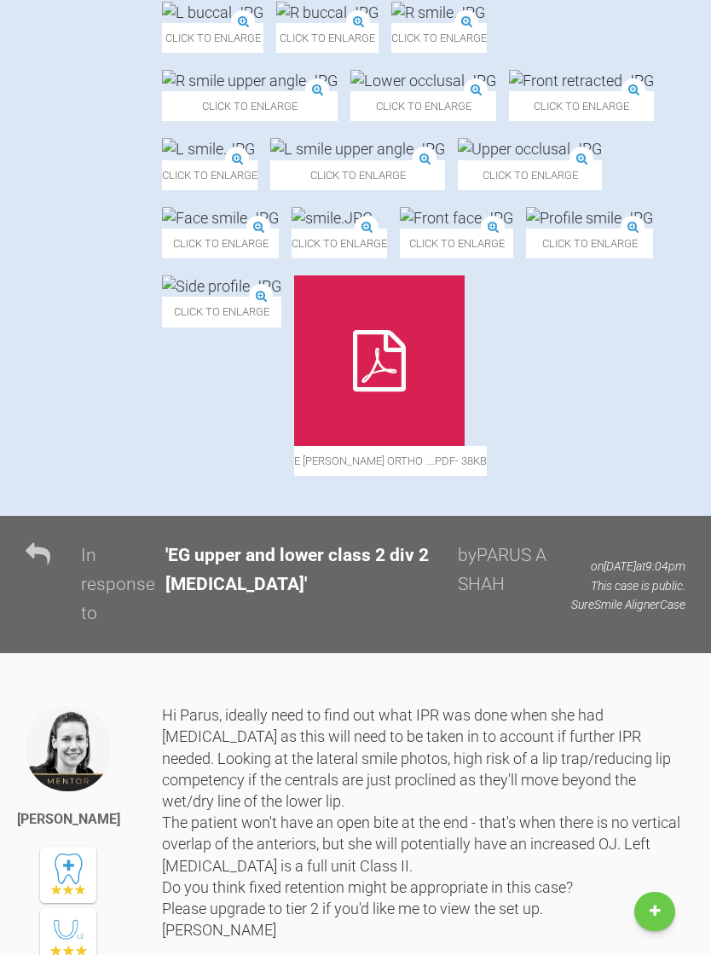
click at [276, 23] on img at bounding box center [327, 12] width 102 height 21
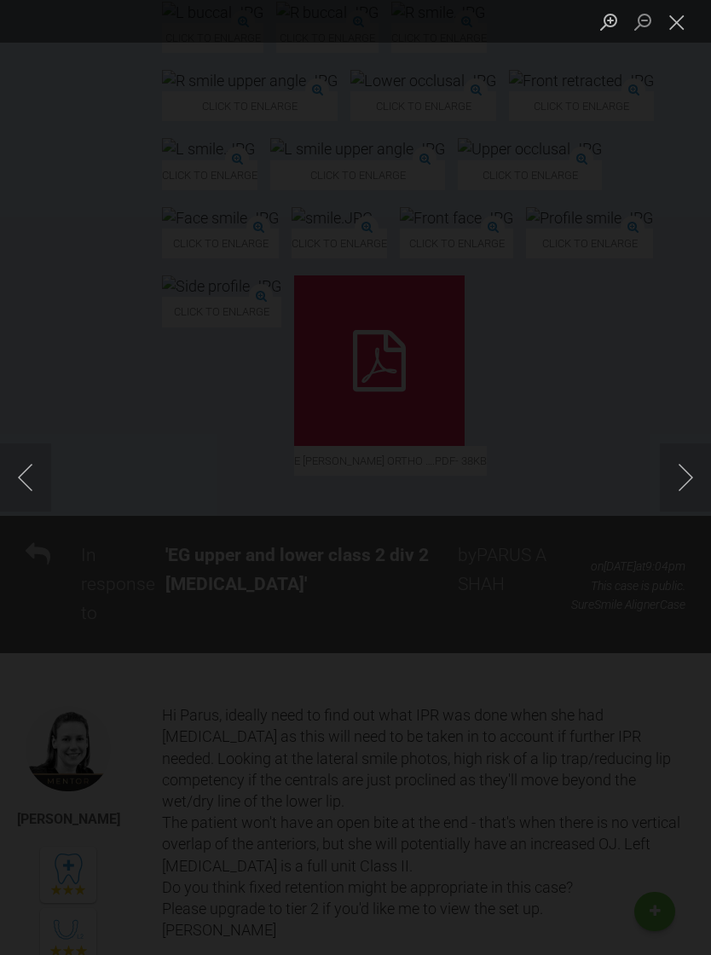
click at [67, 217] on div "Lightbox" at bounding box center [355, 477] width 711 height 955
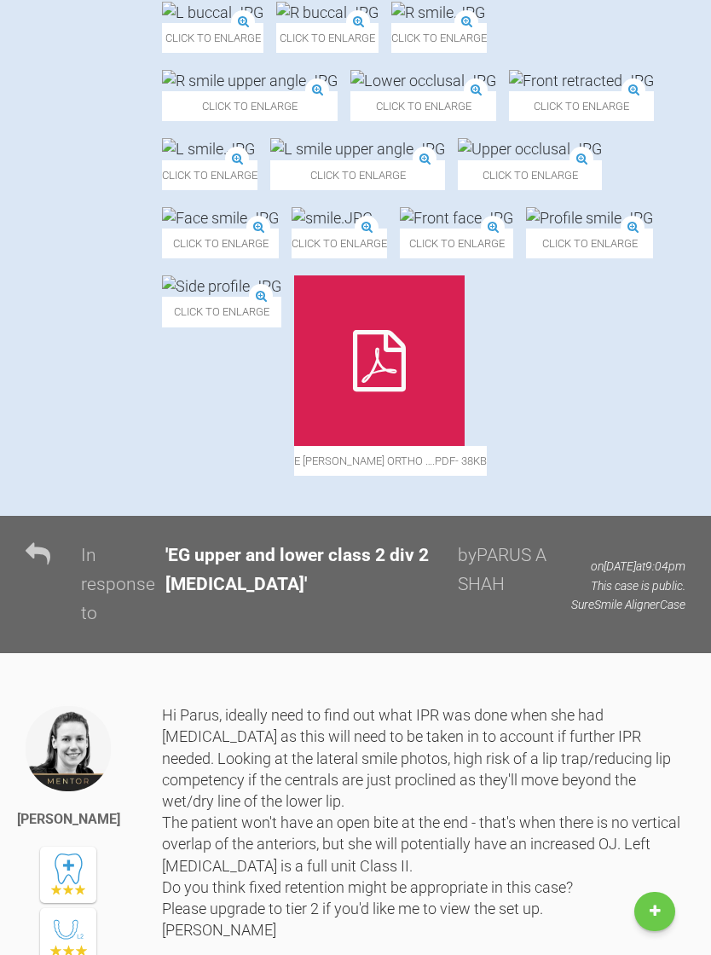
click at [509, 91] on img at bounding box center [581, 80] width 145 height 21
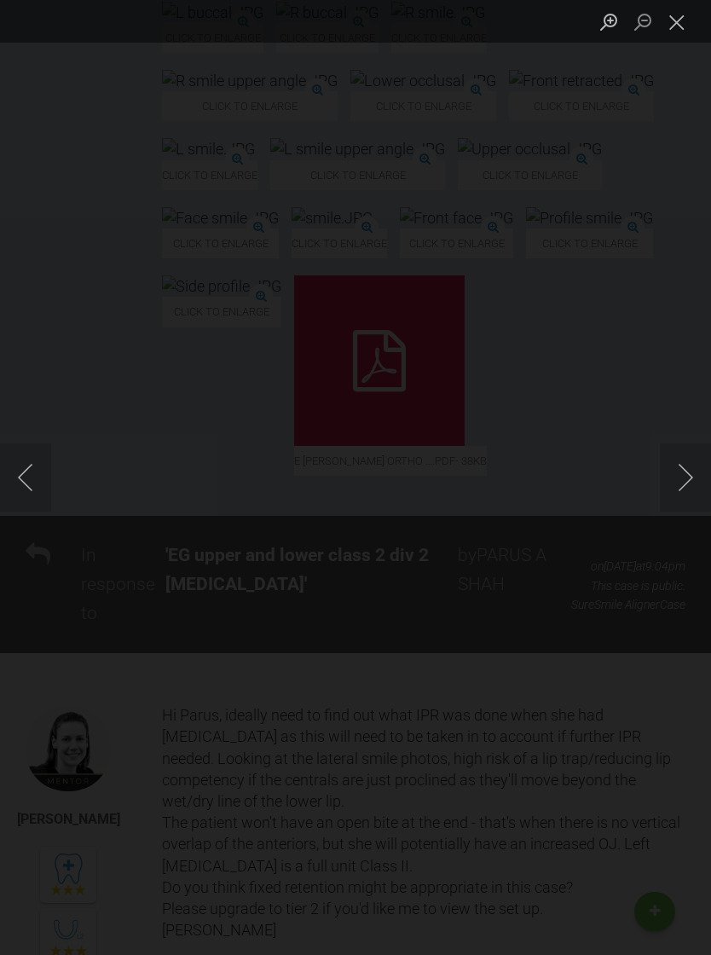
click at [73, 252] on div "Lightbox" at bounding box center [355, 477] width 711 height 955
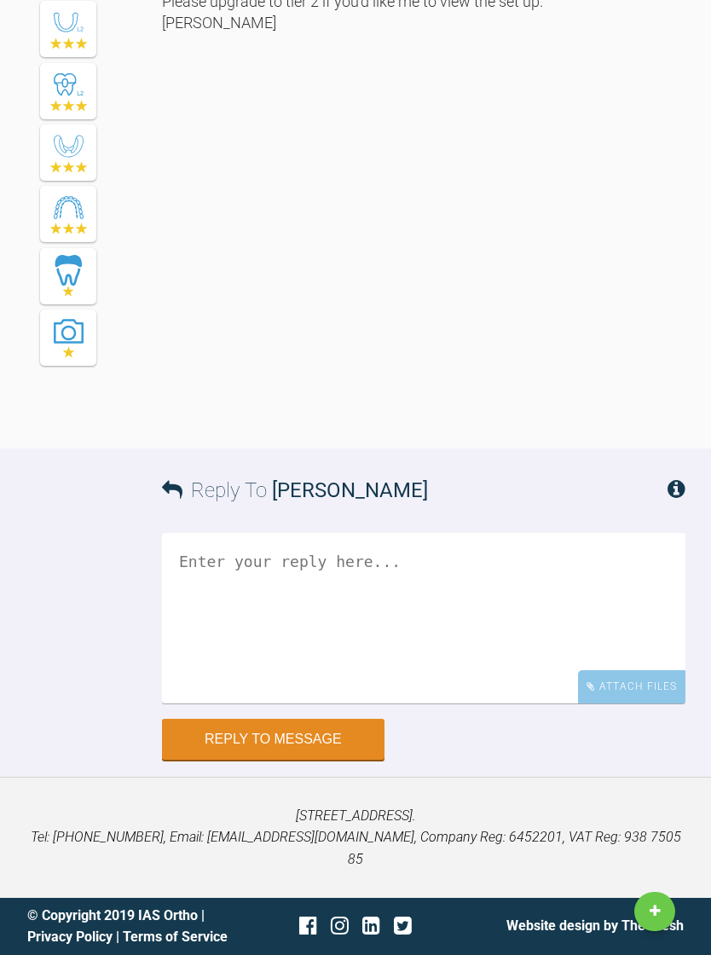
scroll to position [1644, 0]
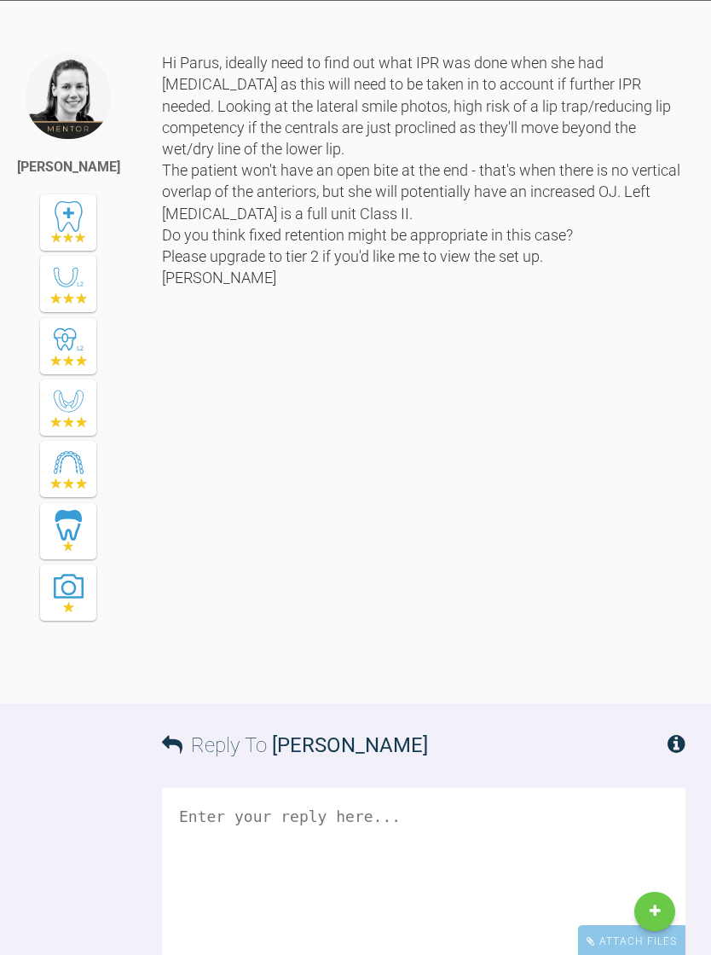
scroll to position [1457, 0]
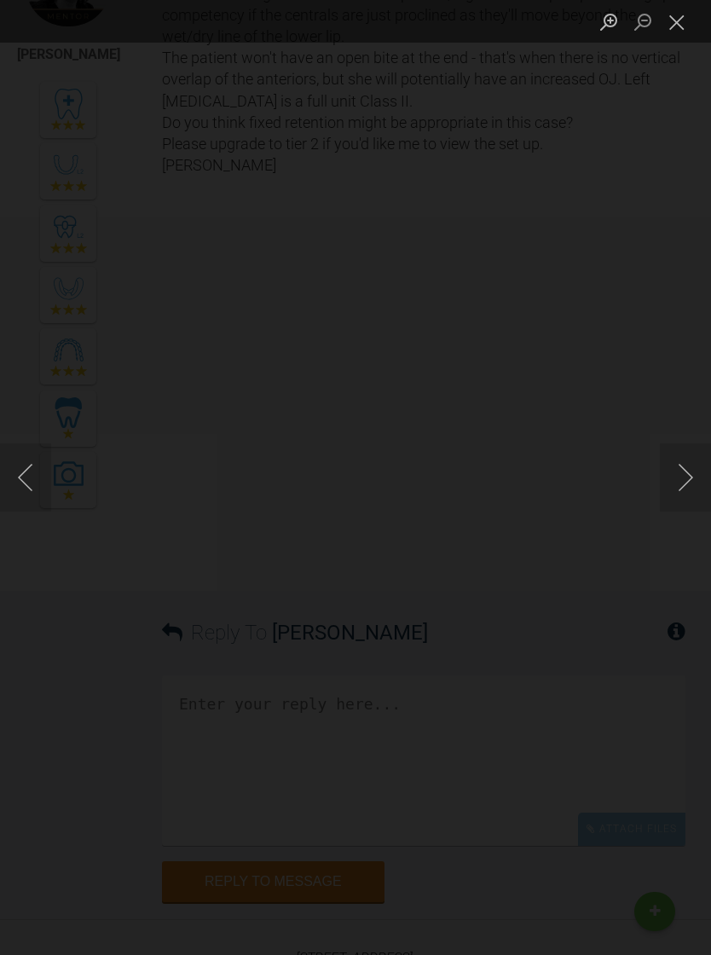
click at [108, 129] on div "Lightbox" at bounding box center [355, 477] width 711 height 955
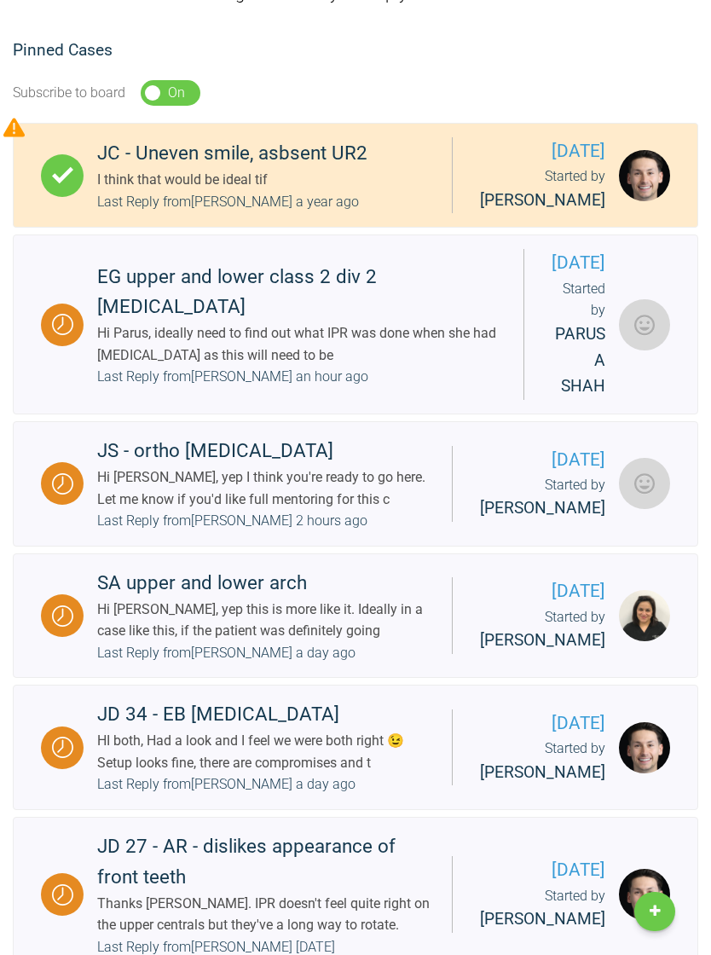
scroll to position [263, 0]
